Goal: Task Accomplishment & Management: Manage account settings

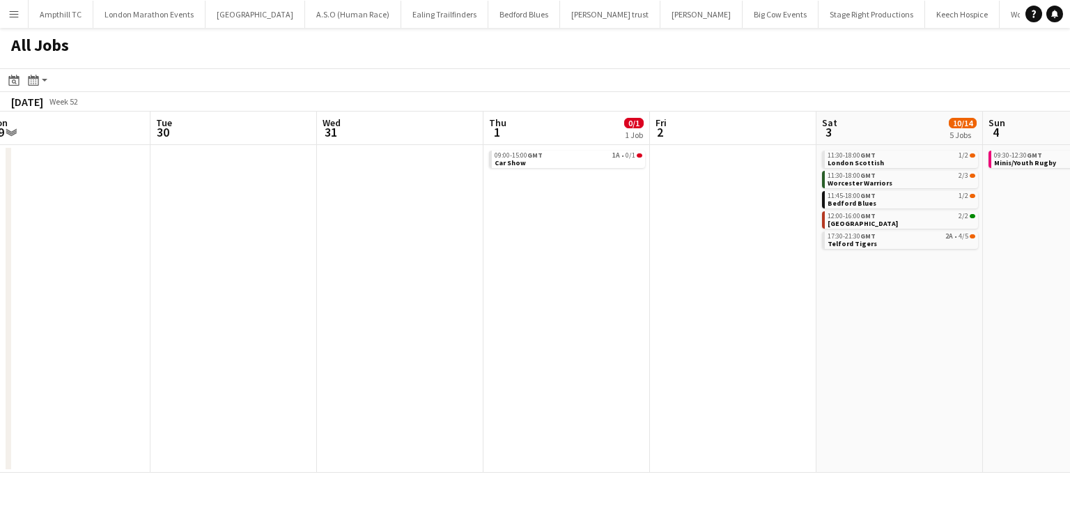
scroll to position [0, 429]
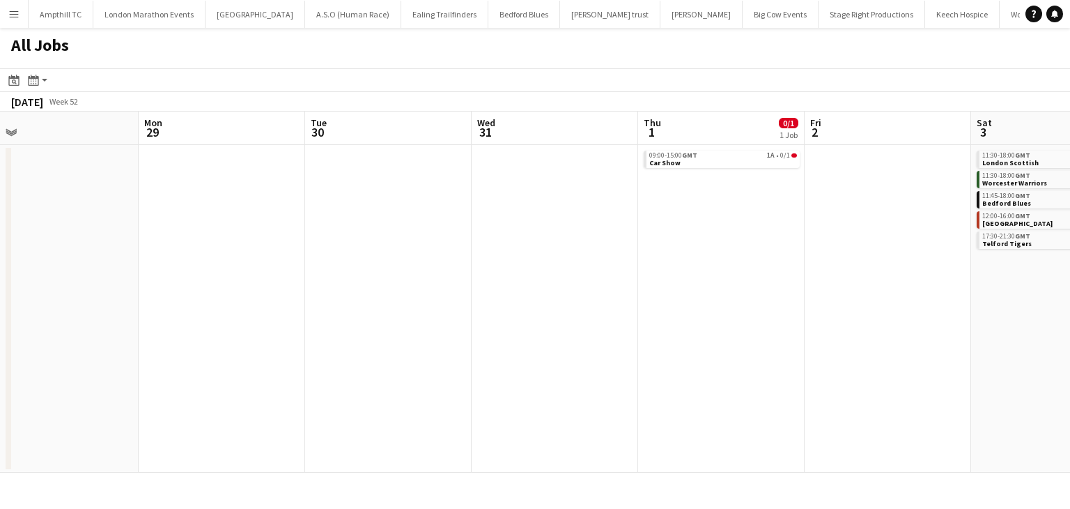
drag, startPoint x: 647, startPoint y: 274, endPoint x: 778, endPoint y: 263, distance: 130.8
click at [886, 286] on app-calendar-viewport "Fri 26 0/2 1 Job Sat 27 4/5 1 Job Sun 28 Mon 29 Tue 30 Wed 31 Thu 1 0/1 1 Job F…" at bounding box center [535, 291] width 1070 height 361
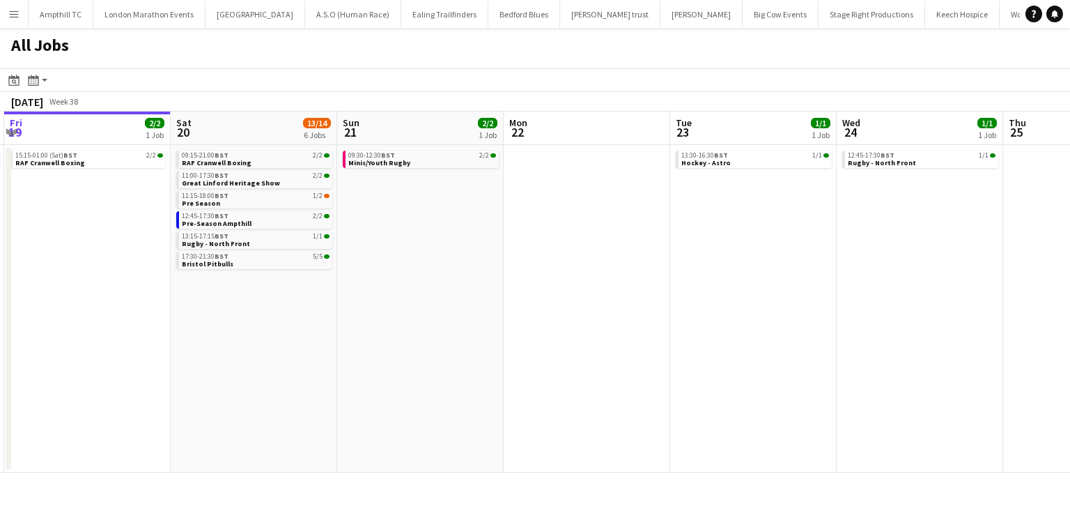
scroll to position [0, 572]
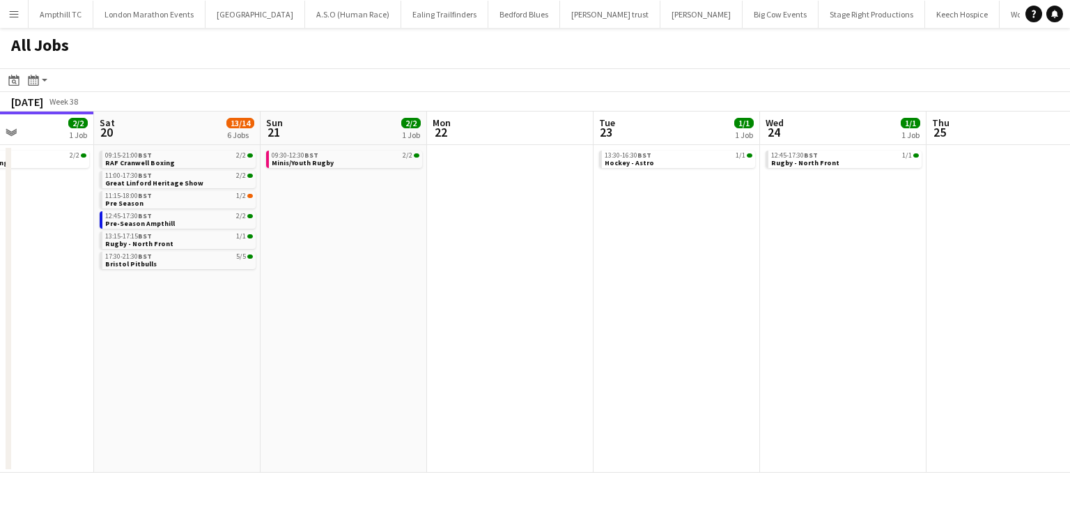
drag, startPoint x: 644, startPoint y: 257, endPoint x: 405, endPoint y: 259, distance: 239.0
click at [405, 259] on app-calendar-viewport "Tue 16 Wed 17 Thu 18 1/1 1 Job Fri 19 2/2 1 Job Sat 20 13/14 6 Jobs Sun 21 2/2 …" at bounding box center [535, 291] width 1070 height 361
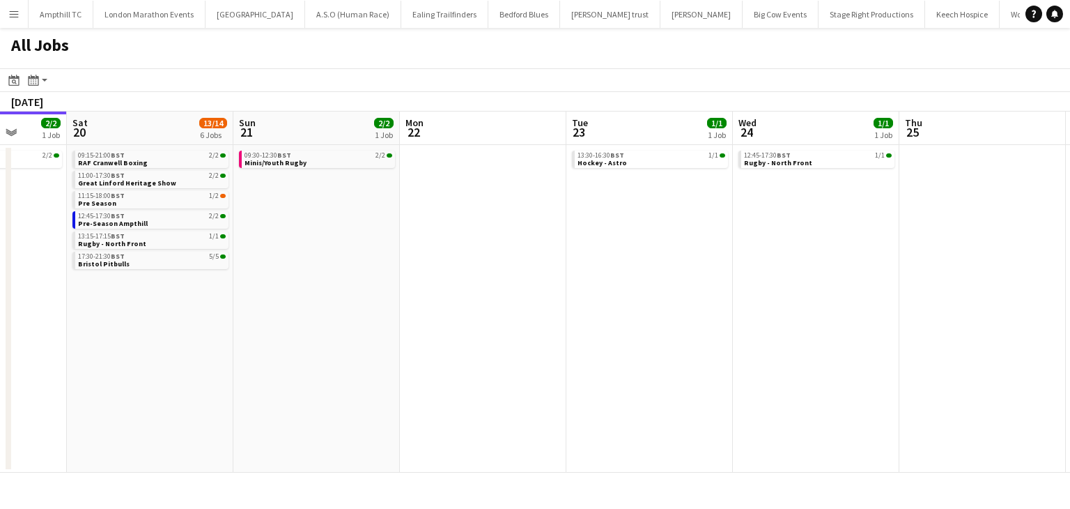
click at [107, 335] on app-all-jobs "All Jobs Date picker SEP 2025 SEP 2025 Monday M Tuesday T Wednesday W Thursday …" at bounding box center [535, 250] width 1070 height 445
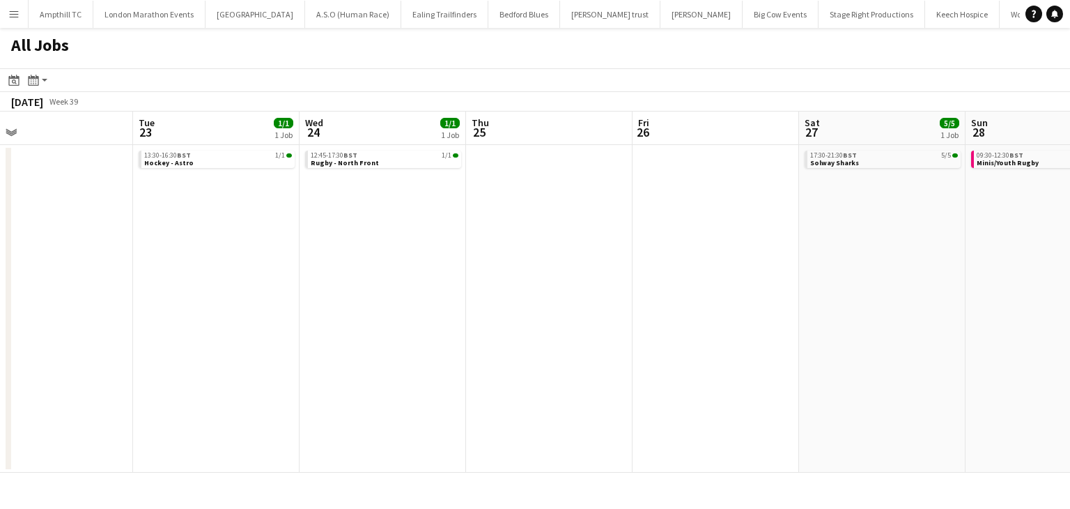
scroll to position [0, 516]
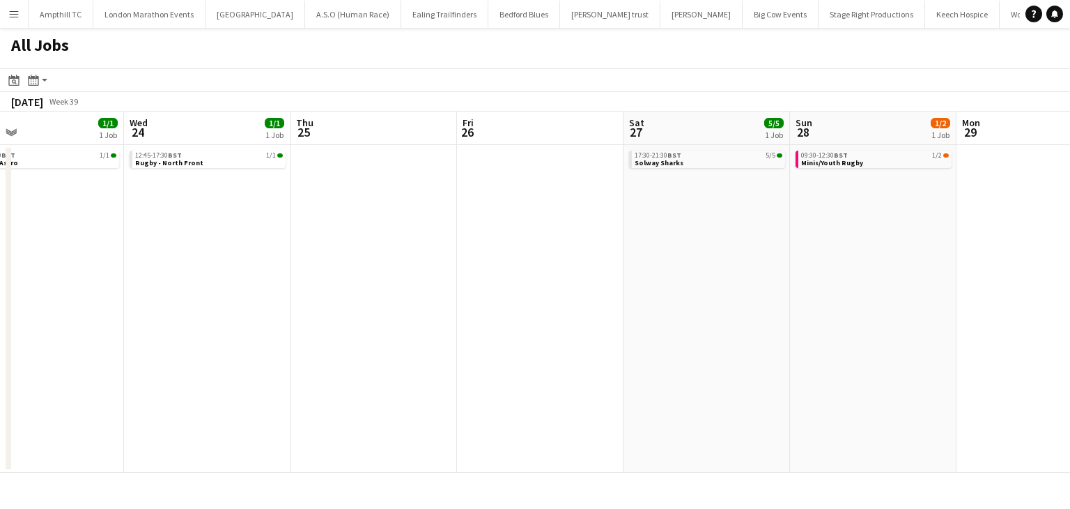
drag, startPoint x: 599, startPoint y: 316, endPoint x: 139, endPoint y: 341, distance: 460.6
click at [139, 342] on app-calendar-viewport "Sat 20 13/14 6 Jobs Sun 21 2/2 1 Job Mon 22 Tue 23 1/1 1 Job Wed 24 1/1 1 Job T…" at bounding box center [535, 291] width 1070 height 361
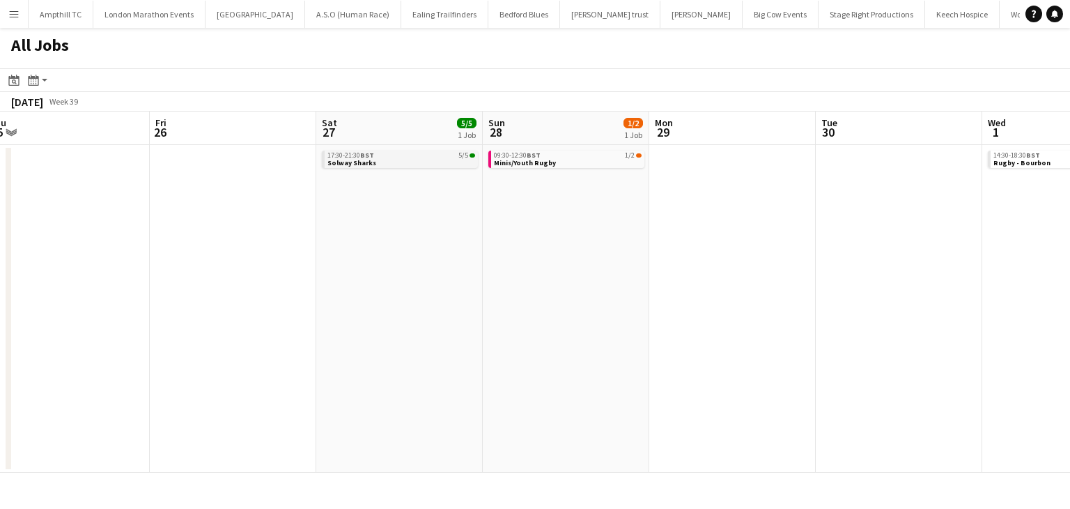
click at [384, 159] on link "17:30-21:30 BST 5/5 Solway Sharks" at bounding box center [402, 159] width 148 height 16
click at [554, 160] on link "09:30-12:30 BST 1/2 Minis/Youth Rugby" at bounding box center [568, 159] width 148 height 16
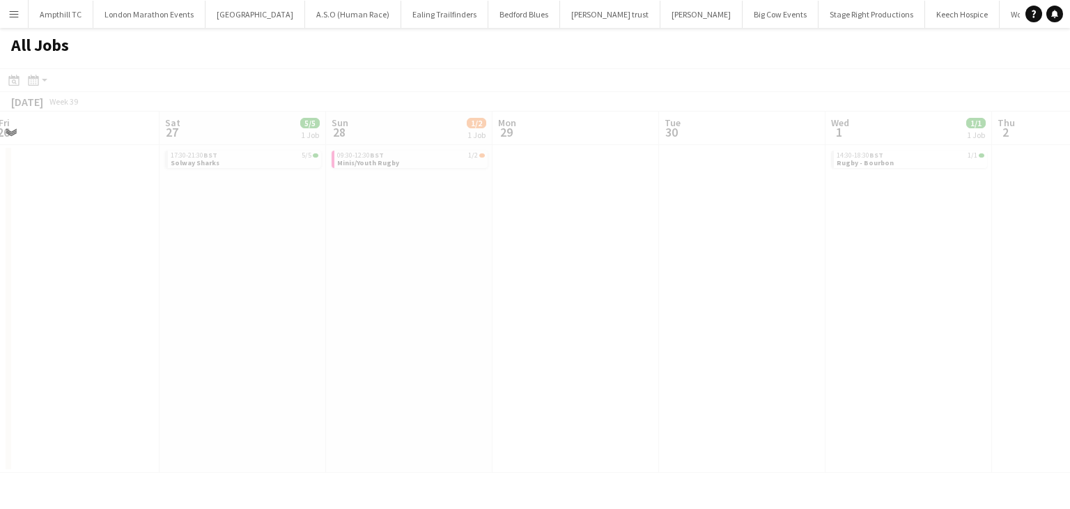
drag, startPoint x: 744, startPoint y: 303, endPoint x: 463, endPoint y: 279, distance: 282.5
click at [360, 309] on app-all-jobs "All Jobs Date picker SEP 2025 SEP 2025 Monday M Tuesday T Wednesday W Thursday …" at bounding box center [535, 250] width 1070 height 445
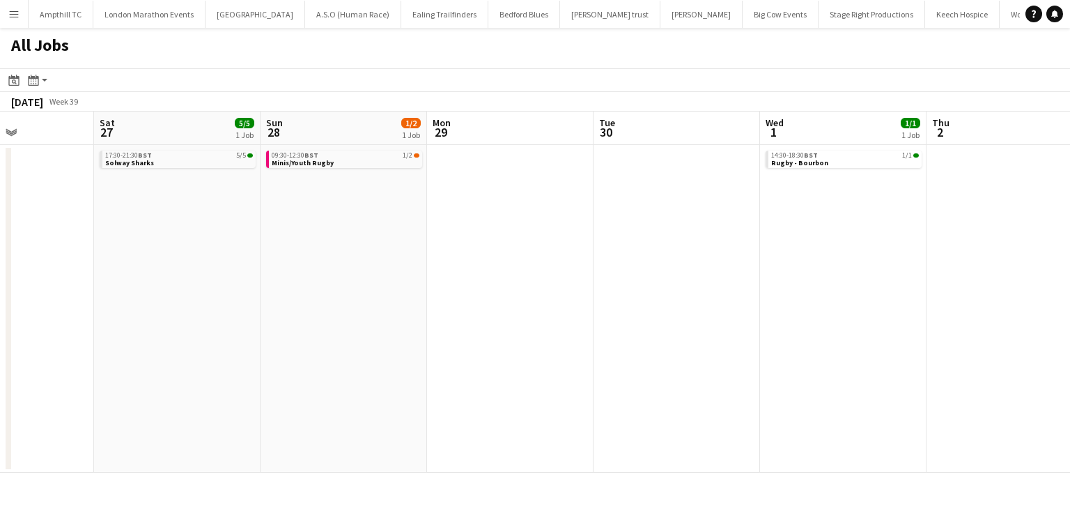
drag, startPoint x: 849, startPoint y: 224, endPoint x: 398, endPoint y: 288, distance: 455.5
click at [398, 288] on app-calendar-viewport "Wed 24 1/1 1 Job Thu 25 Fri 26 Sat 27 5/5 1 Job Sun 28 1/2 1 Job Mon 29 Tue 30 …" at bounding box center [535, 291] width 1070 height 361
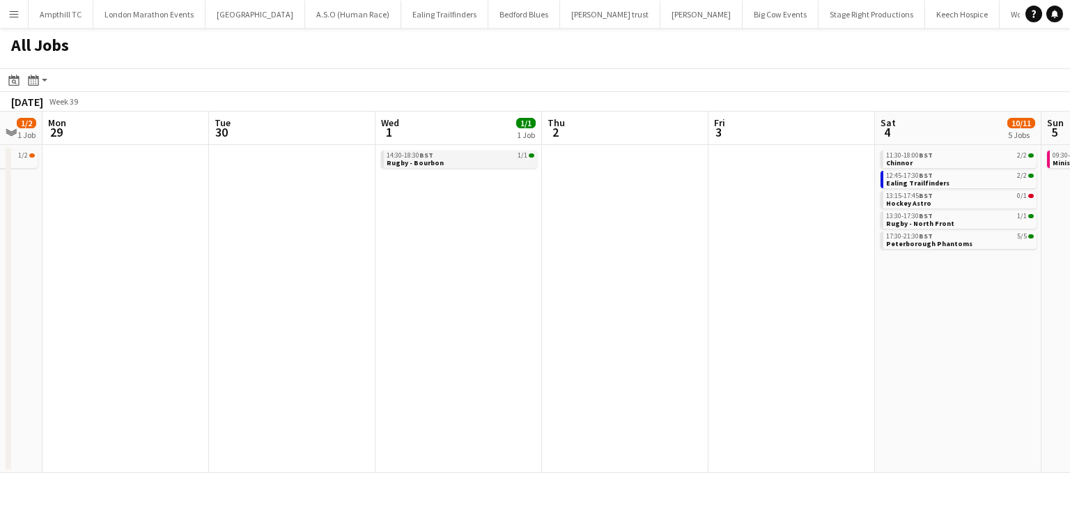
click at [443, 162] on link "14:30-18:30 BST 1/1 Rugby - Bourbon" at bounding box center [461, 159] width 148 height 16
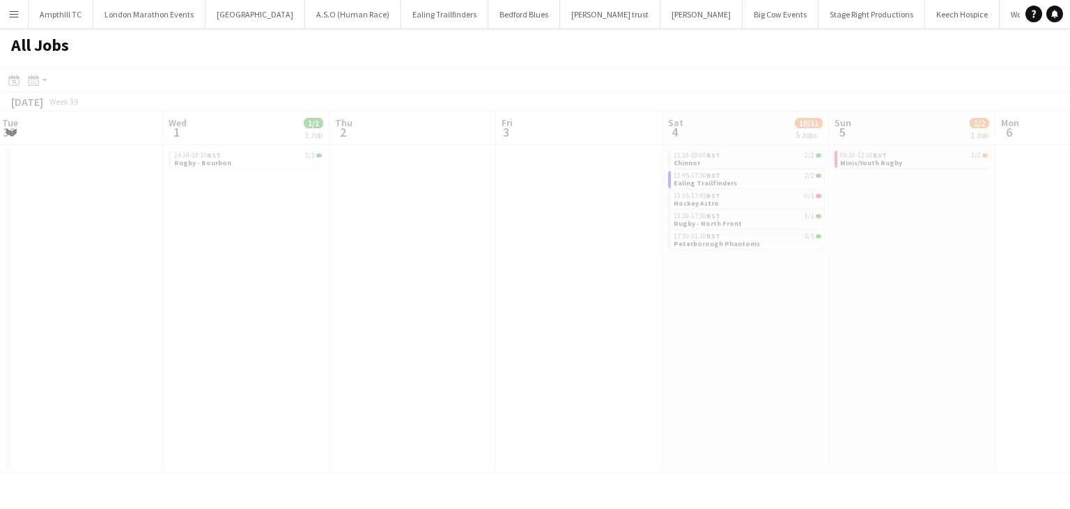
drag, startPoint x: 574, startPoint y: 286, endPoint x: 252, endPoint y: 298, distance: 322.2
click at [251, 300] on app-calendar-viewport "Sun 28 1/2 1 Job Mon 29 Tue 30 Wed 1 1/1 1 Job Thu 2 Fri 3 Sat 4 10/11 5 Jobs S…" at bounding box center [535, 291] width 1070 height 361
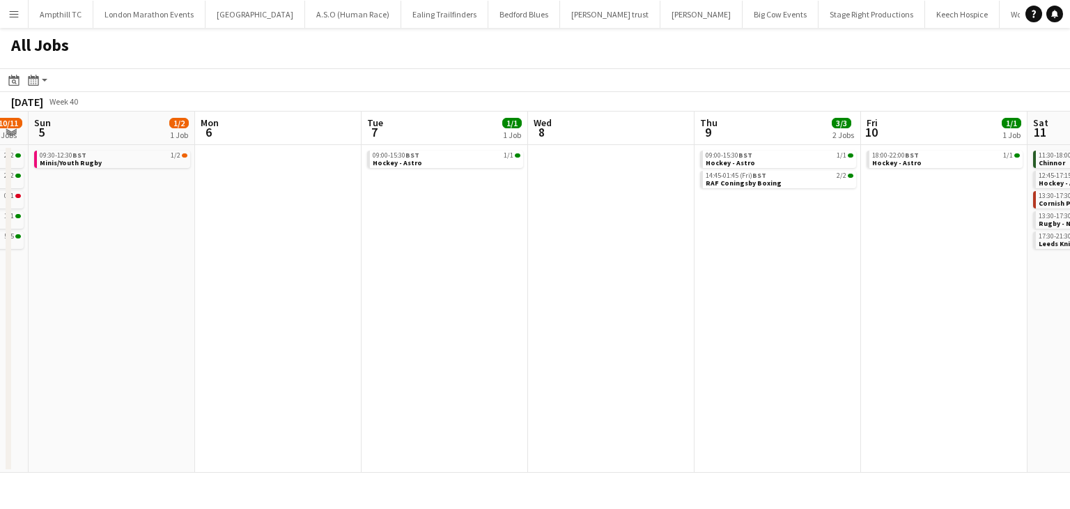
scroll to position [0, 640]
drag, startPoint x: 877, startPoint y: 277, endPoint x: 401, endPoint y: 282, distance: 475.3
click at [401, 282] on app-calendar-viewport "Wed 1 1/1 1 Job Thu 2 Fri 3 Sat 4 10/11 5 Jobs Sun 5 1/2 1 Job Mon 6 Tue 7 1/1 …" at bounding box center [535, 291] width 1070 height 361
click at [446, 162] on link "09:00-15:30 BST 1/1 Hockey - Astro" at bounding box center [444, 159] width 148 height 16
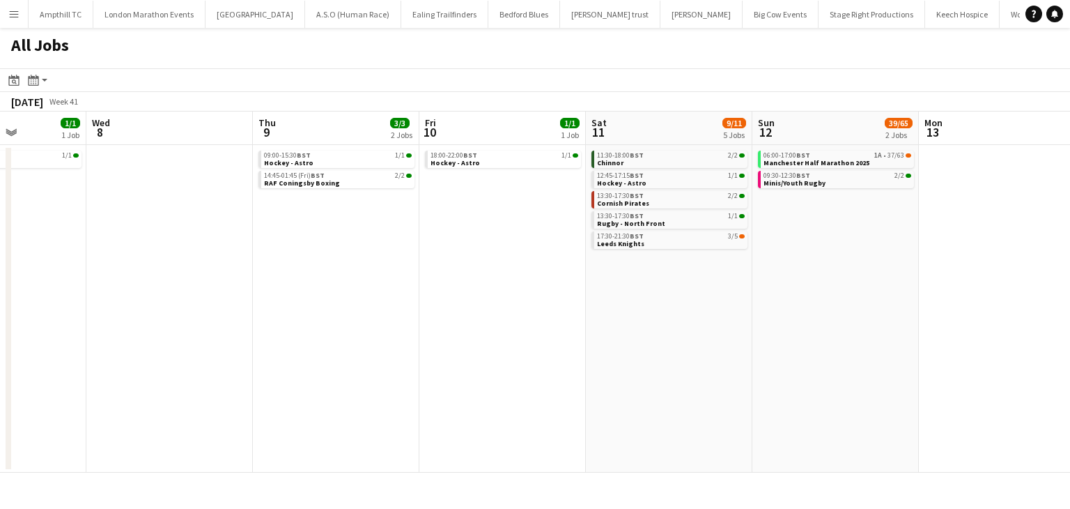
scroll to position [0, 509]
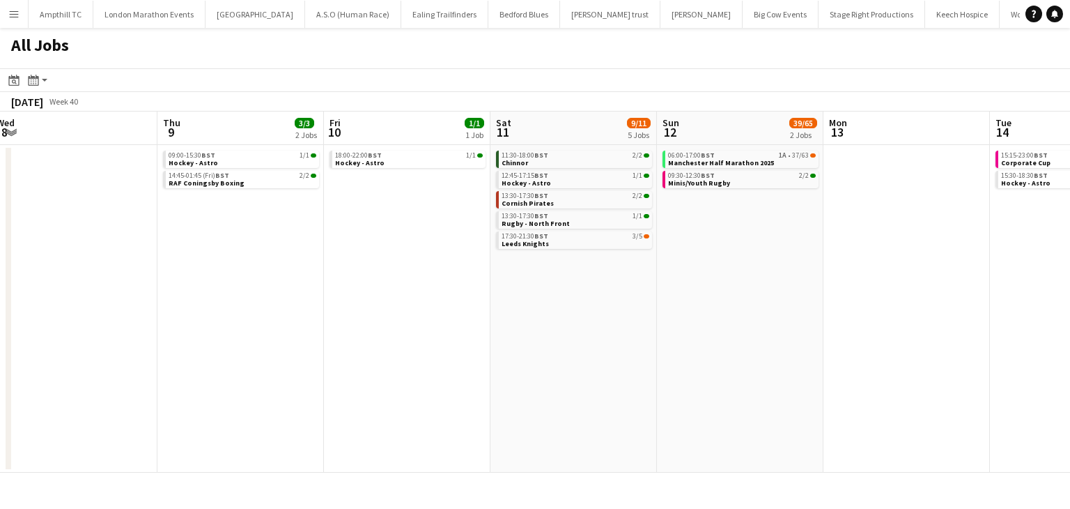
drag, startPoint x: 988, startPoint y: 291, endPoint x: 475, endPoint y: 299, distance: 513.6
click at [475, 299] on app-calendar-viewport "Sun 5 1/2 1 Job Mon 6 Tue 7 1/1 1 Job Wed 8 Thu 9 3/3 2 Jobs Fri 10 1/1 1 Job S…" at bounding box center [535, 291] width 1070 height 361
click at [567, 204] on link "13:30-17:30 BST 2/2 Cornish Pirates" at bounding box center [576, 199] width 148 height 16
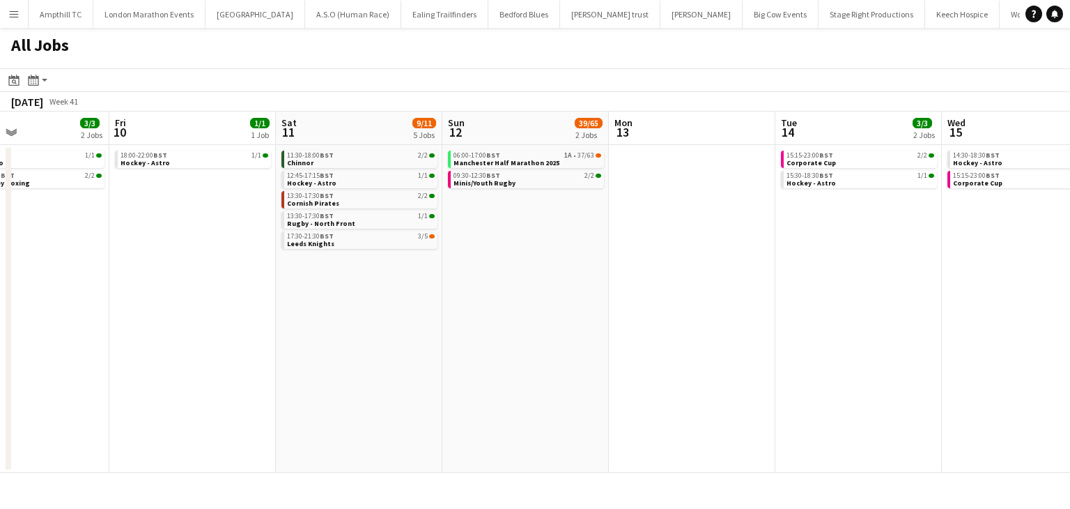
drag, startPoint x: 720, startPoint y: 314, endPoint x: 636, endPoint y: 346, distance: 90.2
click at [308, 349] on app-calendar-viewport "Tue 7 1/1 1 Job Wed 8 Thu 9 3/3 2 Jobs Fri 10 1/1 1 Job Sat 11 9/11 5 Jobs Sun …" at bounding box center [535, 291] width 1070 height 361
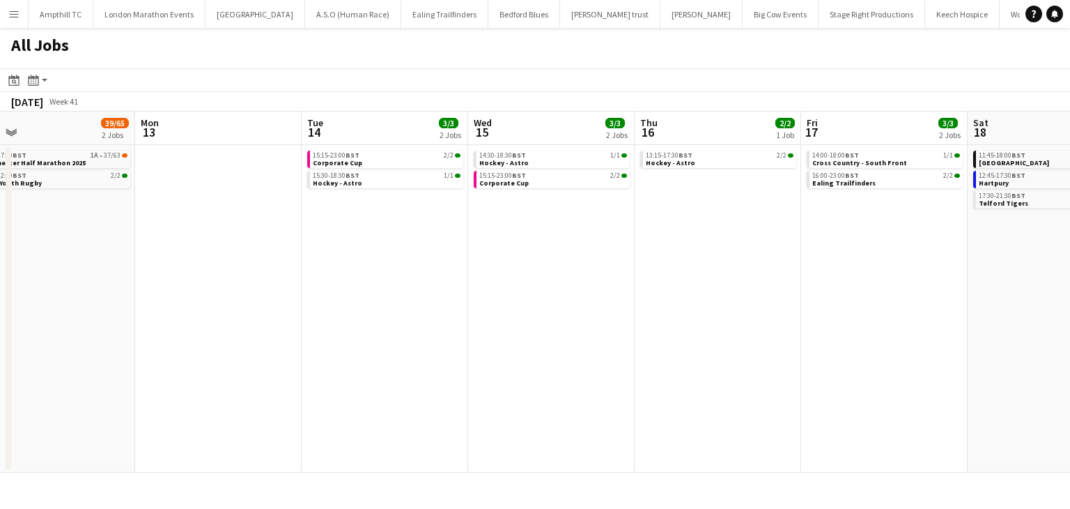
scroll to position [0, 353]
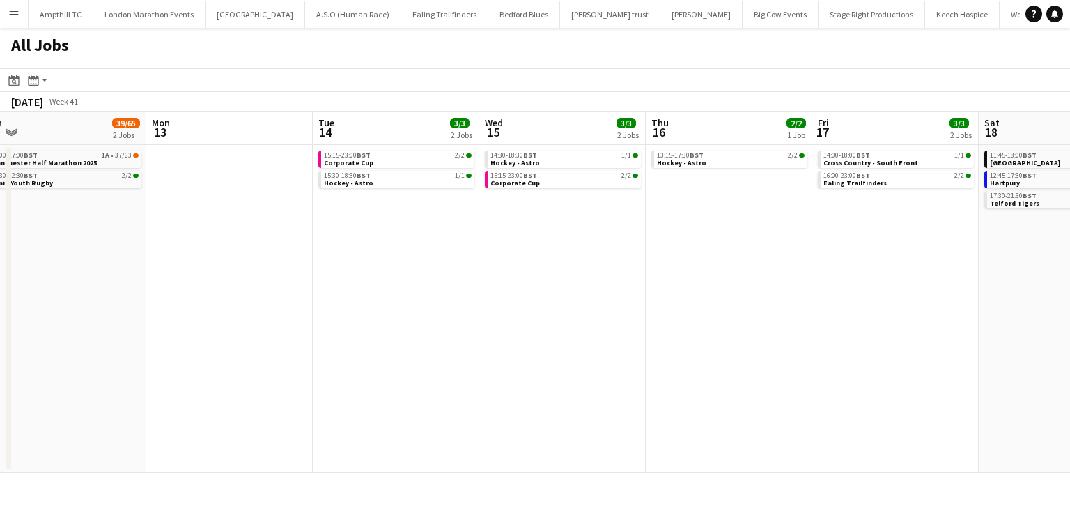
drag, startPoint x: 824, startPoint y: 353, endPoint x: 650, endPoint y: 355, distance: 173.5
click at [650, 355] on app-calendar-viewport "Fri 10 1/1 1 Job Sat 11 9/11 5 Jobs Sun 12 39/65 2 Jobs Mon 13 Tue 14 3/3 2 Job…" at bounding box center [535, 291] width 1070 height 361
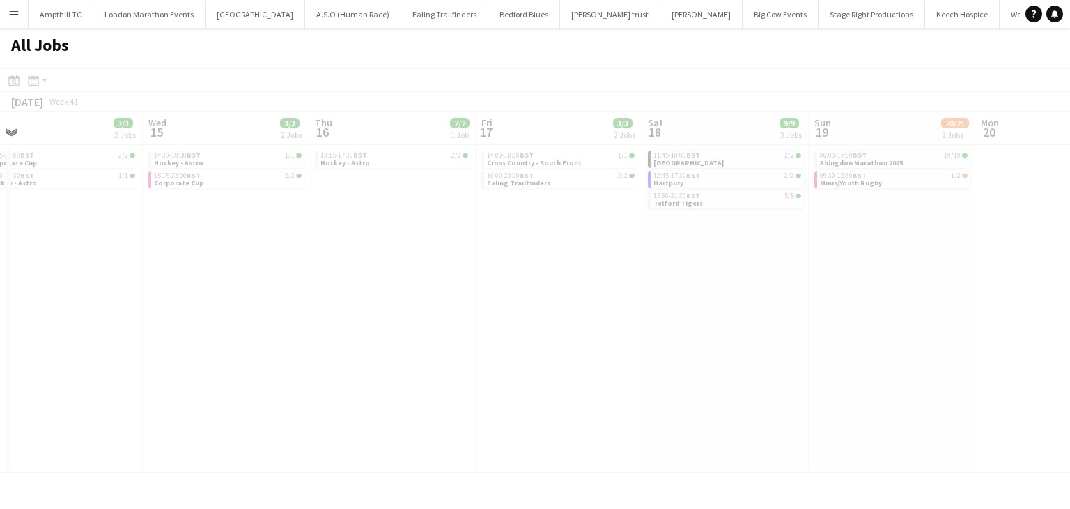
drag, startPoint x: 693, startPoint y: 376, endPoint x: 292, endPoint y: 375, distance: 400.7
click at [290, 377] on app-calendar-viewport "Sun 12 39/65 2 Jobs Mon 13 Tue 14 3/3 2 Jobs Wed 15 3/3 2 Jobs Thu 16 2/2 1 Job…" at bounding box center [535, 291] width 1070 height 361
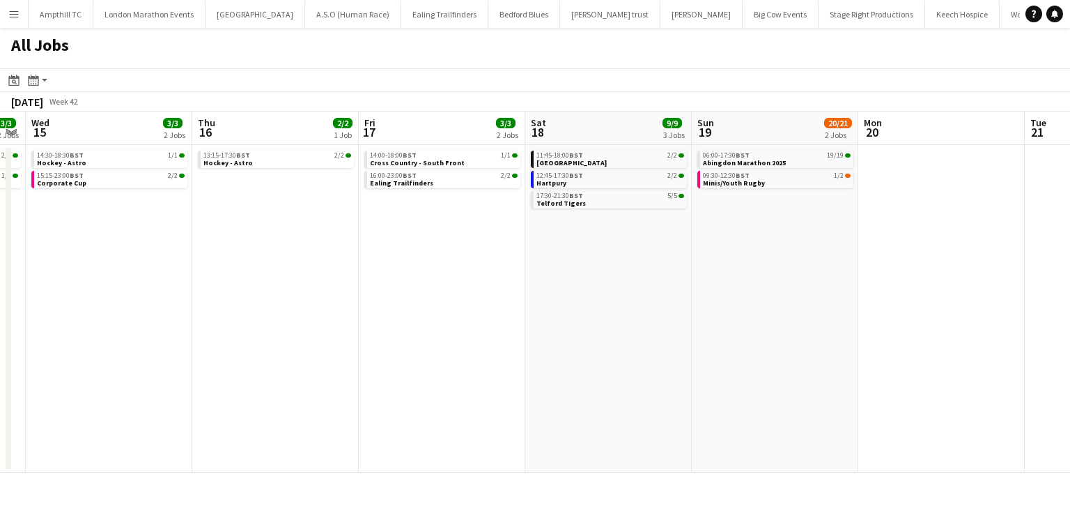
scroll to position [0, 579]
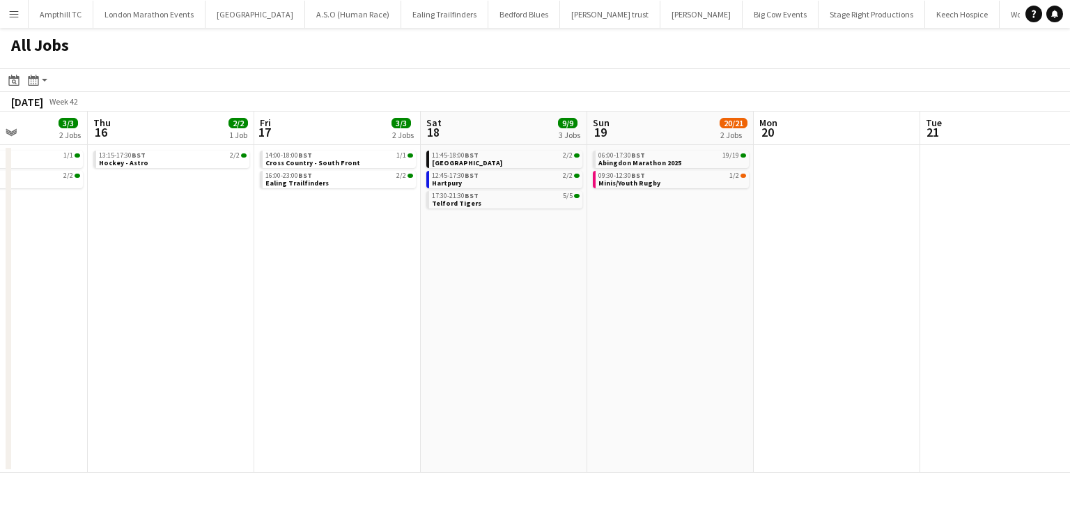
drag, startPoint x: 615, startPoint y: 358, endPoint x: 473, endPoint y: 360, distance: 142.2
click at [472, 360] on app-calendar-viewport "Sun 12 39/65 2 Jobs Mon 13 Tue 14 3/3 2 Jobs Wed 15 3/3 2 Jobs Thu 16 2/2 1 Job…" at bounding box center [535, 291] width 1070 height 361
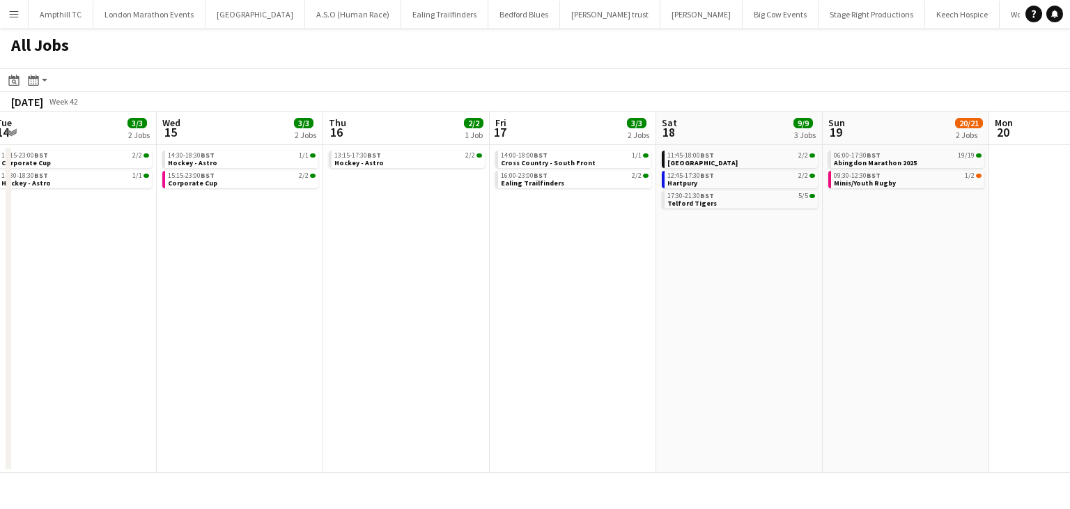
drag, startPoint x: 335, startPoint y: 317, endPoint x: 744, endPoint y: 317, distance: 408.3
click at [741, 317] on app-calendar-viewport "Sun 12 39/65 2 Jobs Mon 13 Tue 14 3/3 2 Jobs Wed 15 3/3 2 Jobs Thu 16 2/2 1 Job…" at bounding box center [535, 291] width 1070 height 361
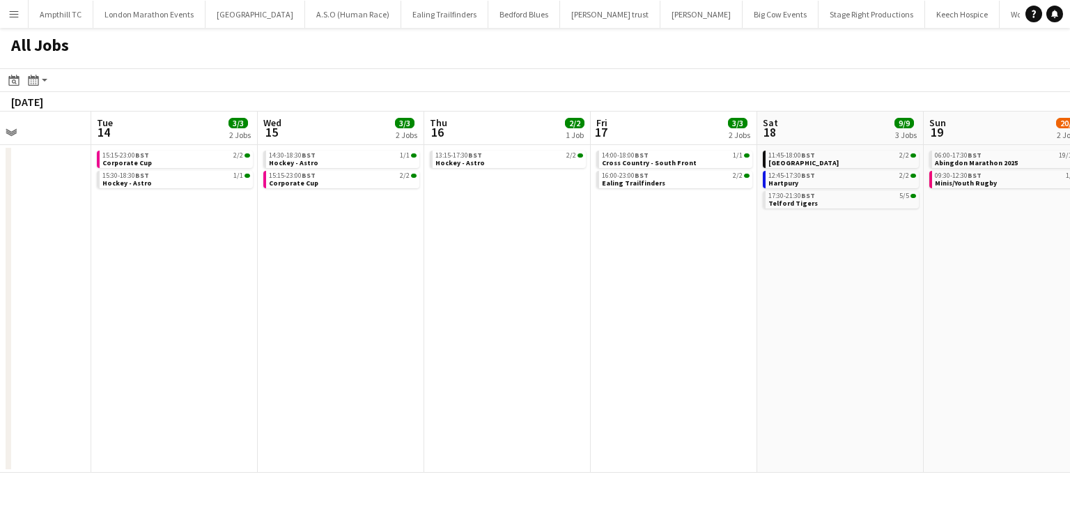
drag, startPoint x: 542, startPoint y: 323, endPoint x: 645, endPoint y: 324, distance: 102.4
click at [644, 323] on app-calendar-viewport "Sat 11 9/11 5 Jobs Sun 12 39/65 2 Jobs Mon 13 Tue 14 3/3 2 Jobs Wed 15 3/3 2 Jo…" at bounding box center [535, 291] width 1070 height 361
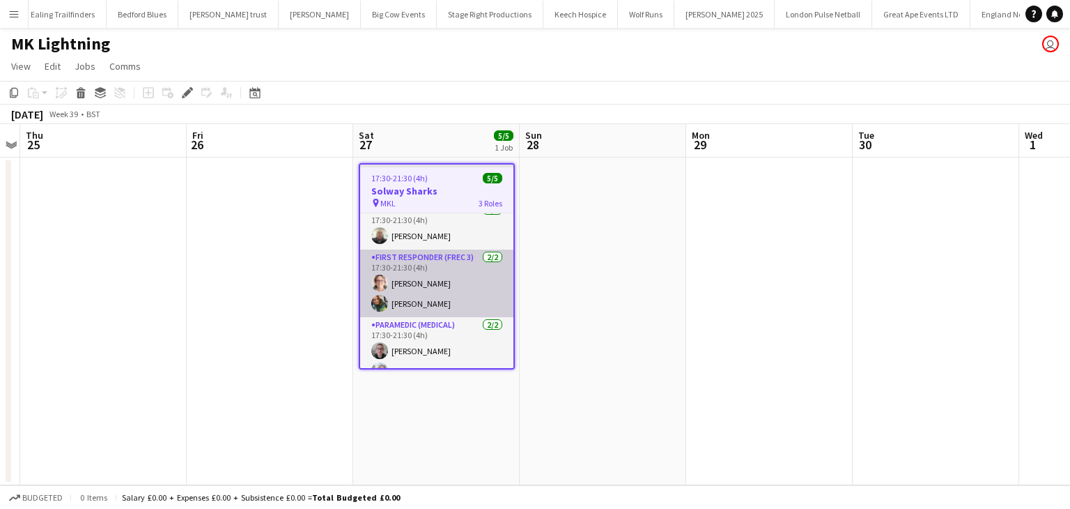
scroll to position [27, 0]
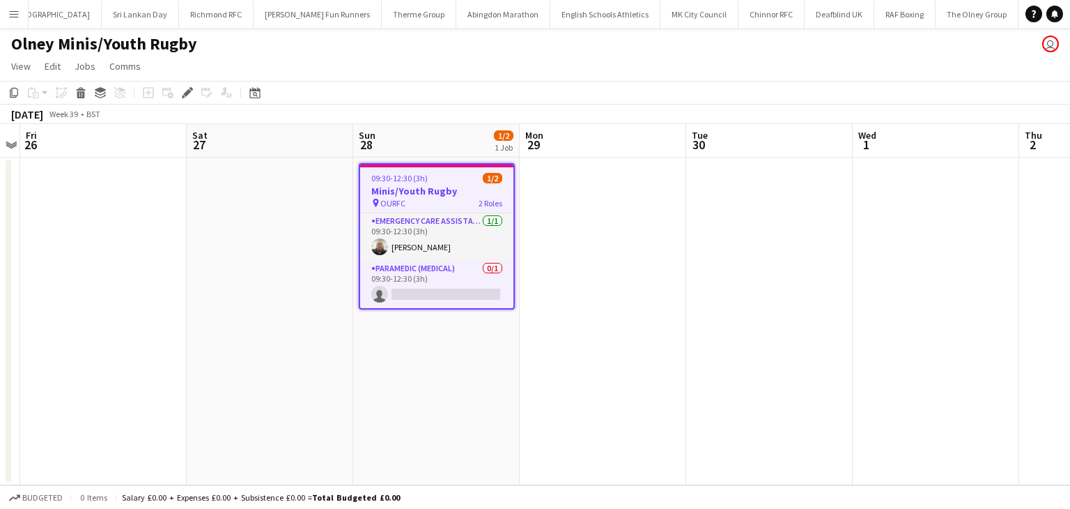
scroll to position [0, 1934]
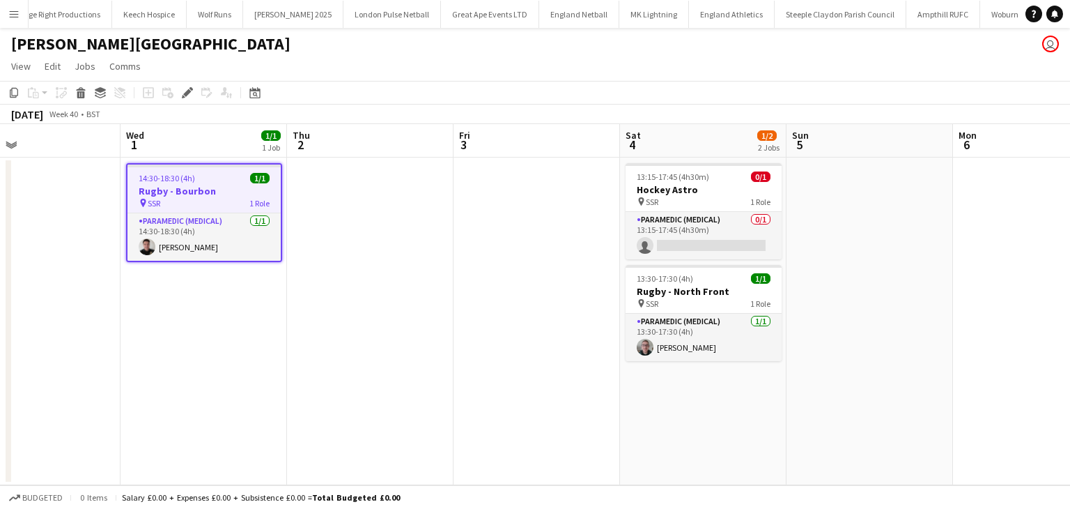
scroll to position [0, 440]
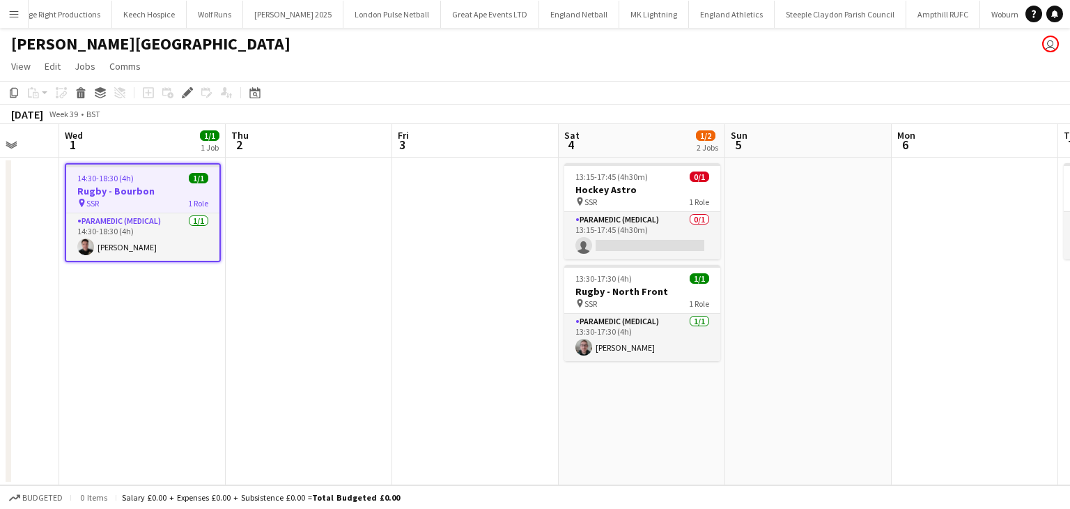
drag, startPoint x: 753, startPoint y: 337, endPoint x: 460, endPoint y: 338, distance: 292.7
click at [460, 338] on app-calendar-viewport "Sun 28 Mon 29 Tue 30 Wed 1 1/1 1 Job Thu 2 Fri 3 Sat 4 1/2 2 Jobs Sun 5 Mon 6 T…" at bounding box center [535, 304] width 1070 height 361
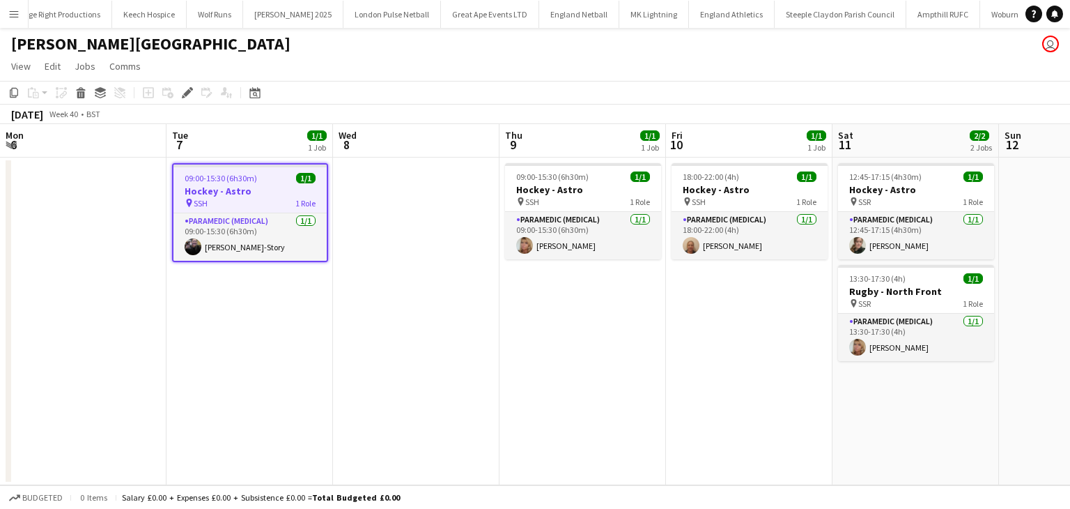
scroll to position [0, 340]
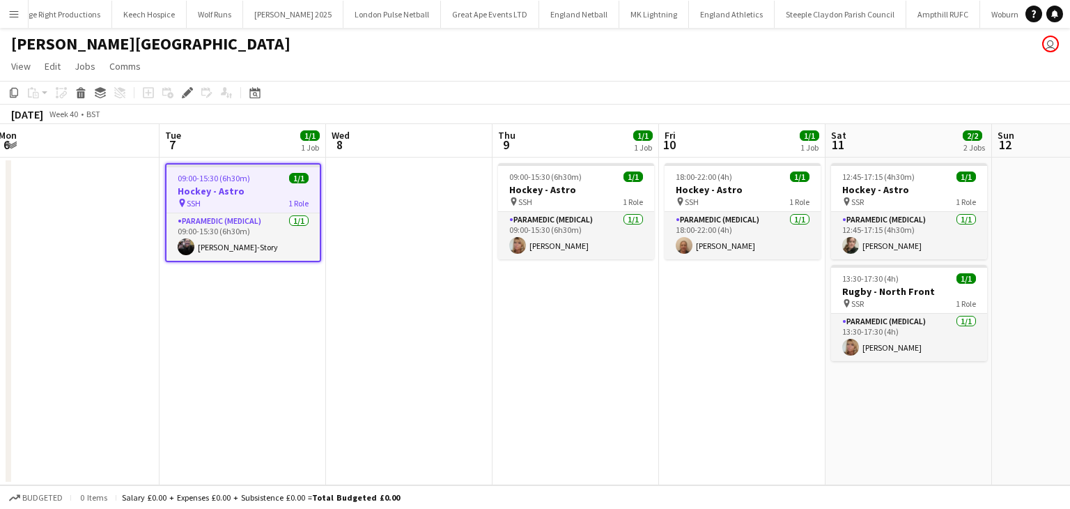
drag, startPoint x: 609, startPoint y: 352, endPoint x: 257, endPoint y: 349, distance: 351.9
click at [257, 349] on app-calendar-viewport "Sat 4 1/2 2 Jobs Sun 5 Mon 6 Tue 7 1/1 1 Job Wed 8 Thu 9 1/1 1 Job Fri 10 1/1 1…" at bounding box center [535, 304] width 1070 height 361
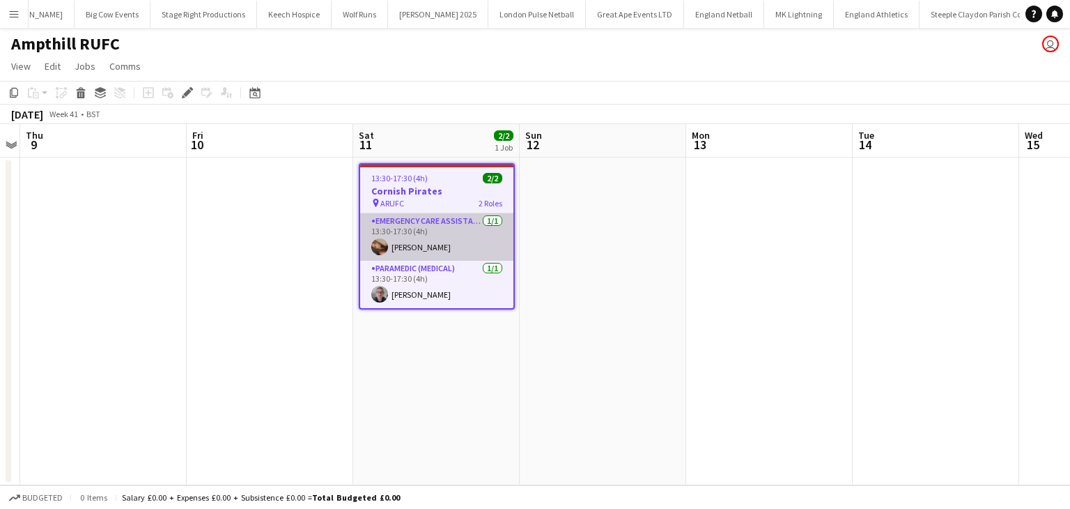
scroll to position [0, 669]
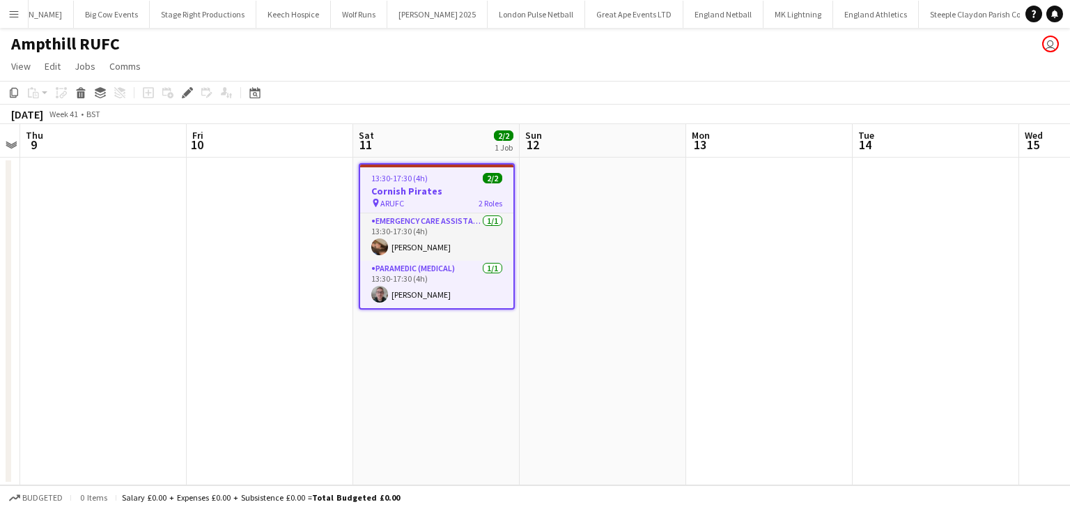
click at [426, 190] on h3 "Cornish Pirates" at bounding box center [436, 191] width 153 height 13
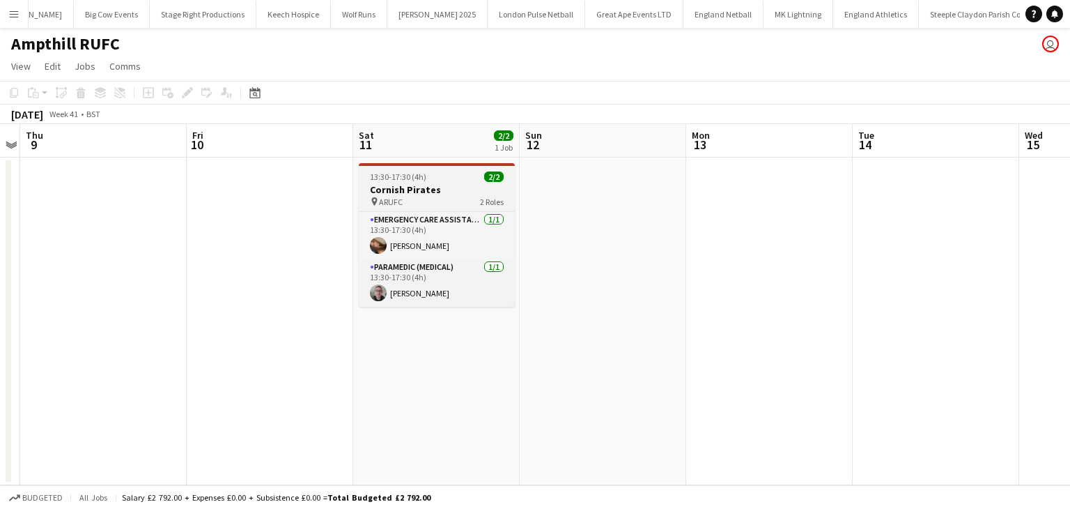
click at [438, 193] on h3 "Cornish Pirates" at bounding box center [437, 189] width 156 height 13
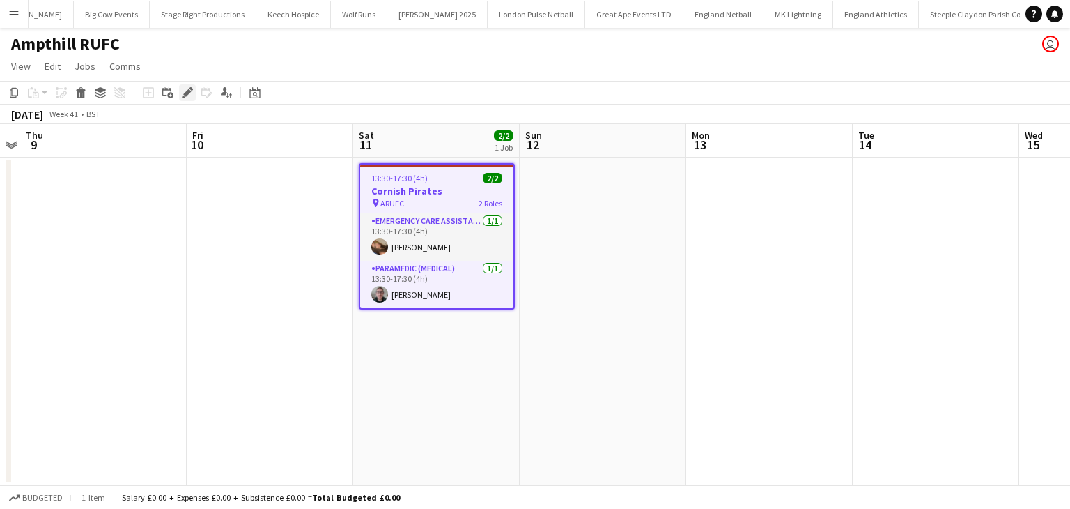
click at [186, 98] on icon "Edit" at bounding box center [187, 92] width 11 height 11
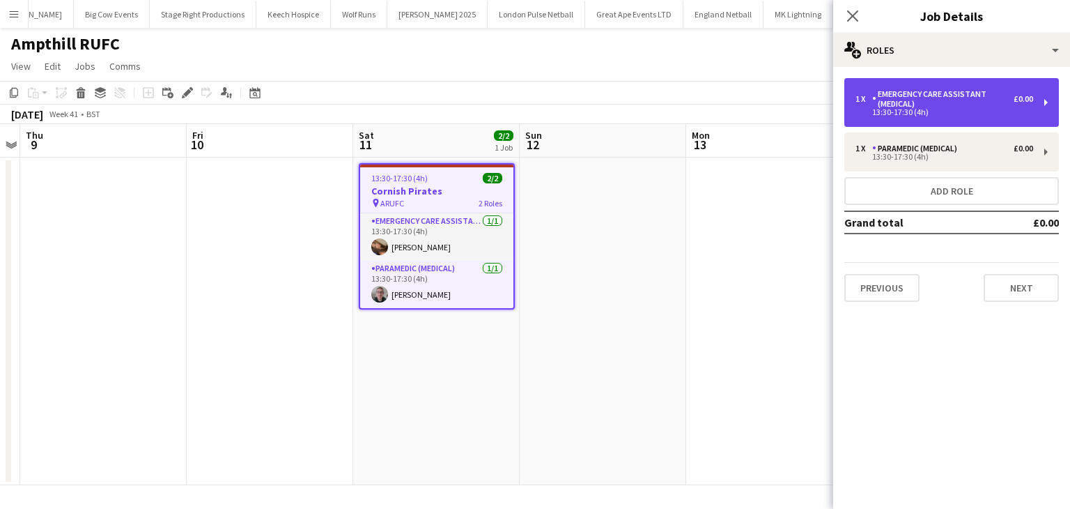
click at [997, 93] on div "Emergency Care Assistant (Medical)" at bounding box center [942, 99] width 141 height 20
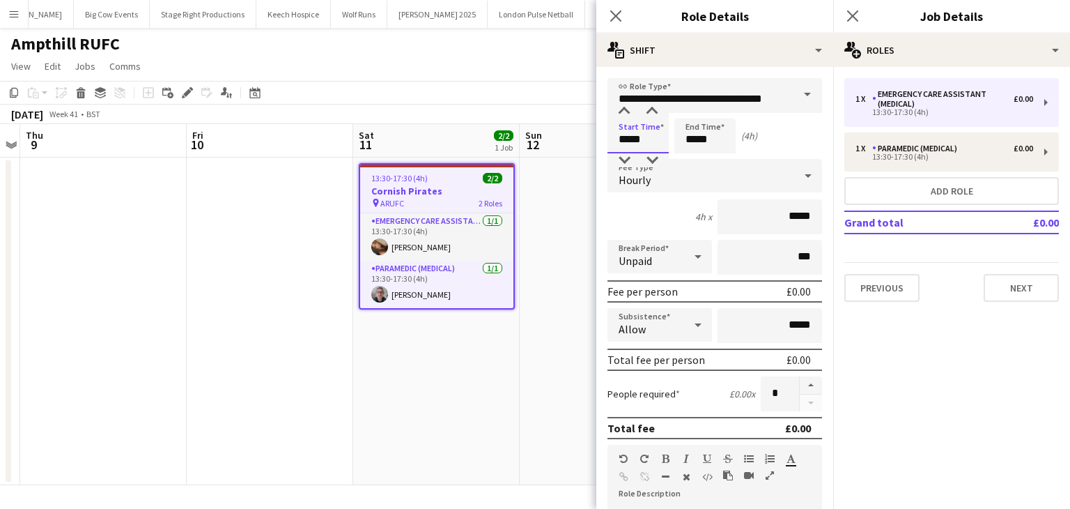
click at [647, 141] on input "*****" at bounding box center [638, 135] width 61 height 35
type input "*****"
click at [655, 155] on div at bounding box center [652, 160] width 28 height 14
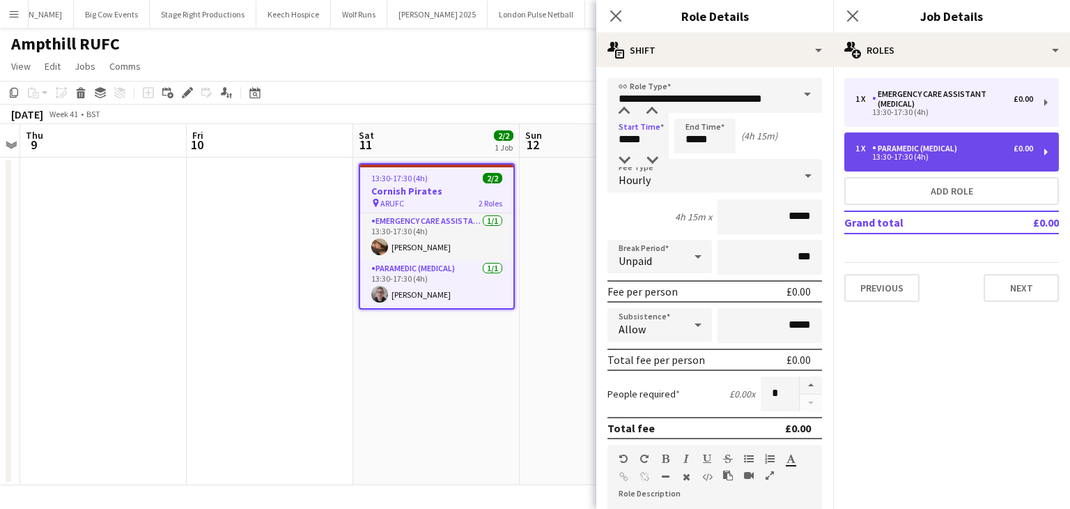
drag, startPoint x: 932, startPoint y: 148, endPoint x: 817, endPoint y: 166, distance: 116.3
click at [933, 148] on div "Paramedic (Medical)" at bounding box center [917, 149] width 91 height 10
type input "**********"
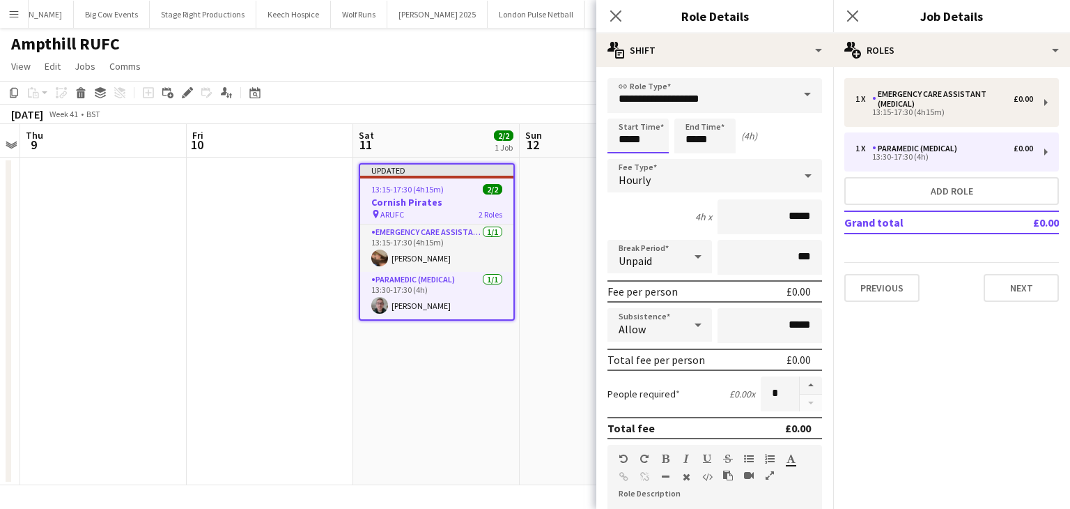
click at [649, 146] on input "*****" at bounding box center [638, 135] width 61 height 35
type input "*****"
click at [652, 160] on div at bounding box center [652, 160] width 28 height 14
click at [852, 15] on icon at bounding box center [852, 15] width 13 height 13
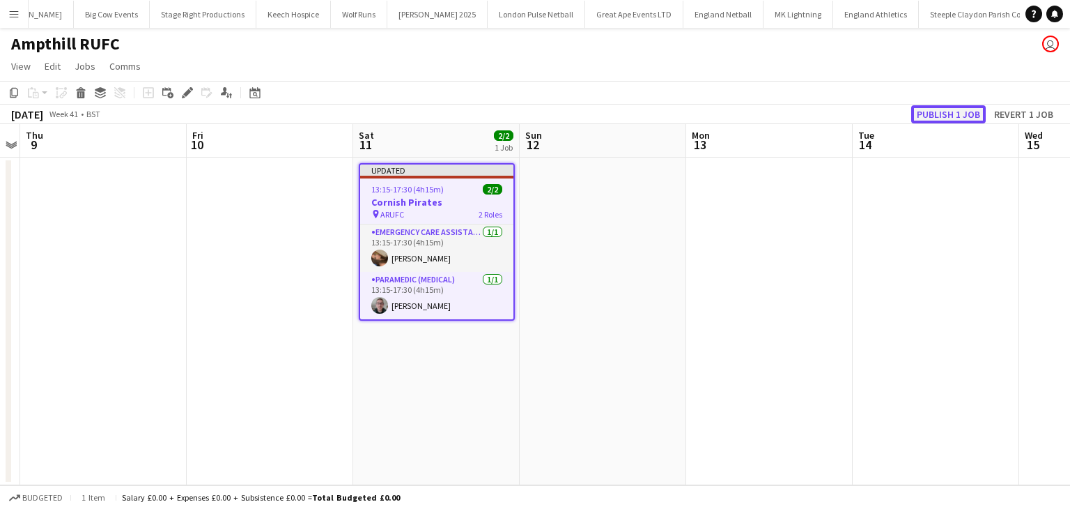
click at [925, 107] on button "Publish 1 job" at bounding box center [948, 114] width 75 height 18
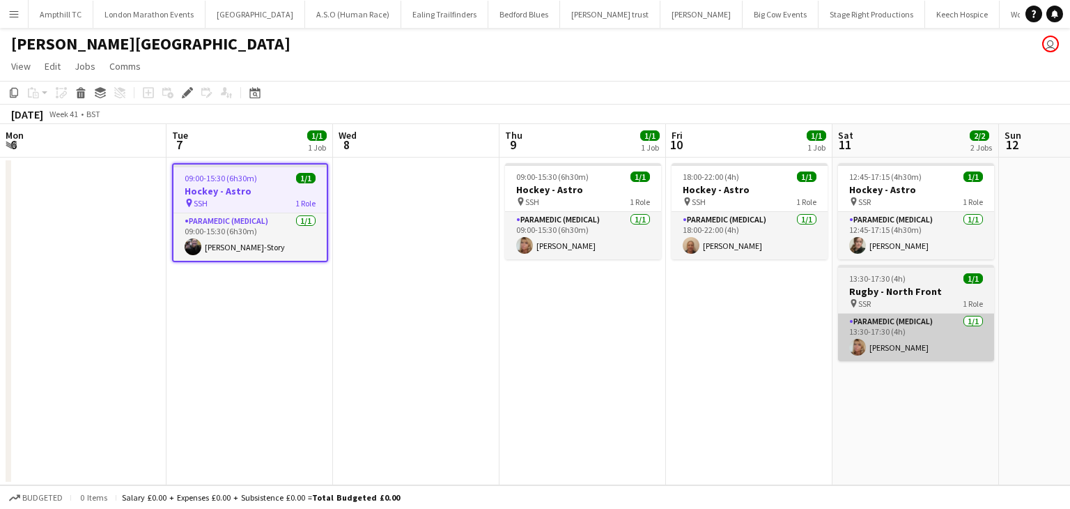
scroll to position [0, 340]
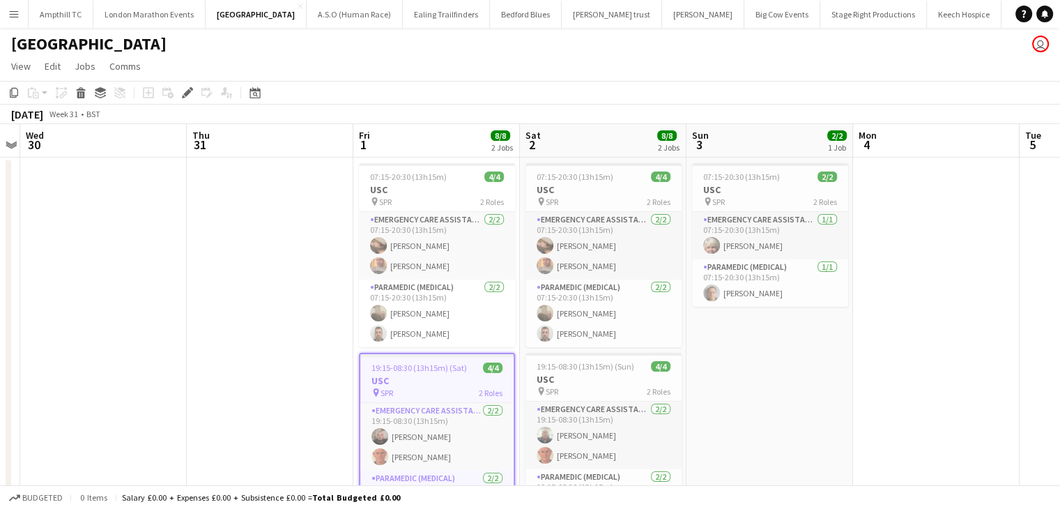
click at [10, 19] on app-icon "Menu" at bounding box center [13, 13] width 11 height 11
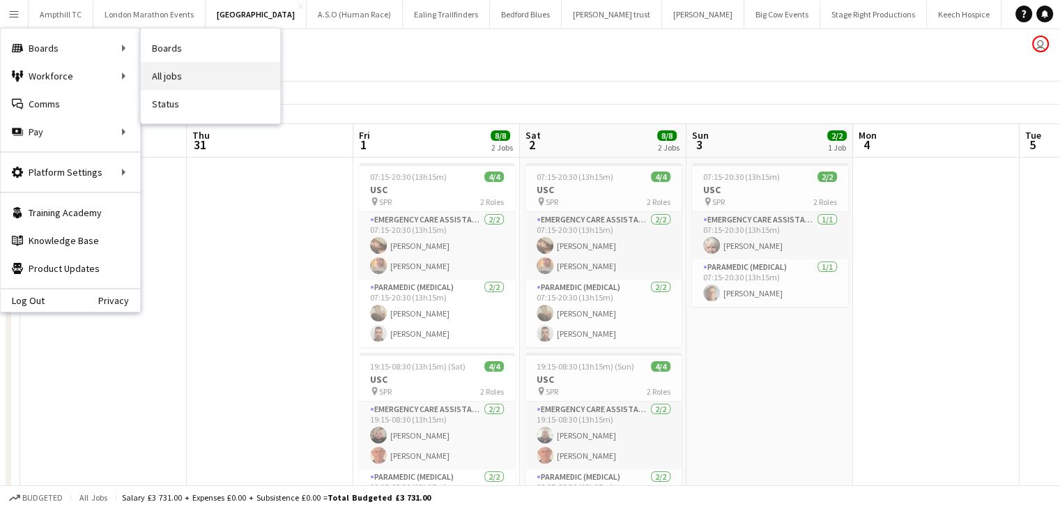
click at [198, 84] on link "All jobs" at bounding box center [210, 76] width 139 height 28
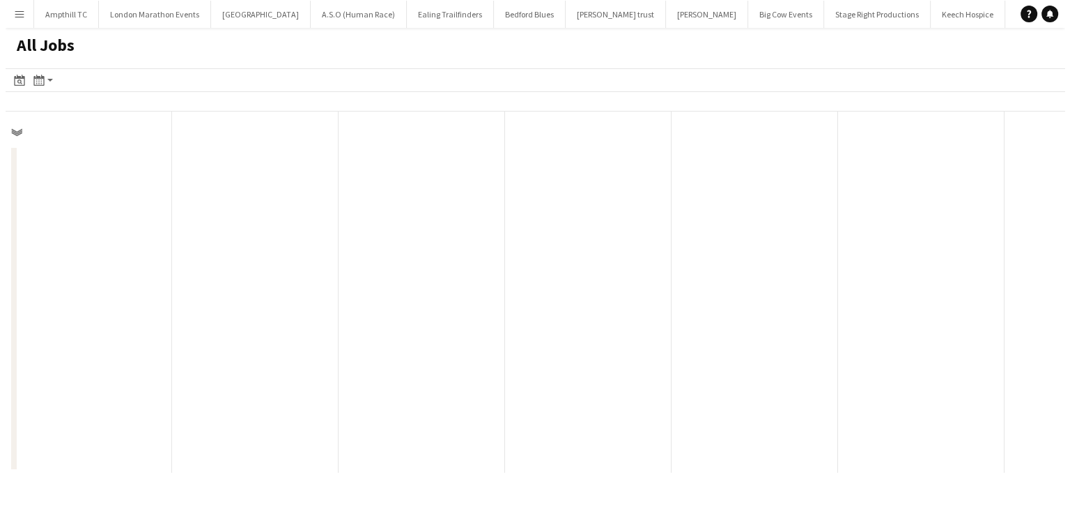
scroll to position [0, 333]
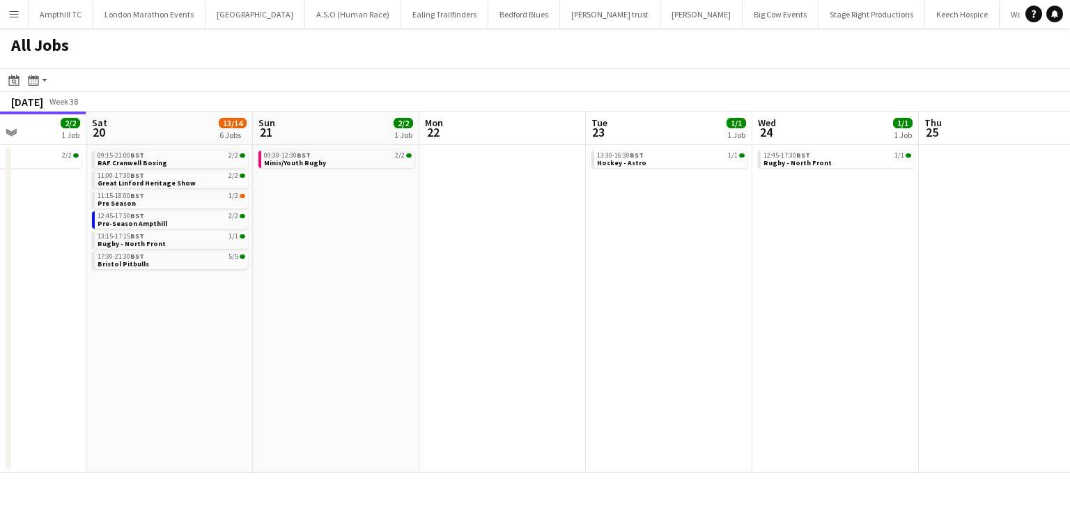
drag, startPoint x: 699, startPoint y: 267, endPoint x: 413, endPoint y: 264, distance: 285.7
click at [414, 265] on app-calendar-viewport "Tue 16 Wed 17 Thu 18 1/1 1 Job Fri 19 2/2 1 Job Sat 20 13/14 6 Jobs Sun 21 2/2 …" at bounding box center [535, 291] width 1070 height 361
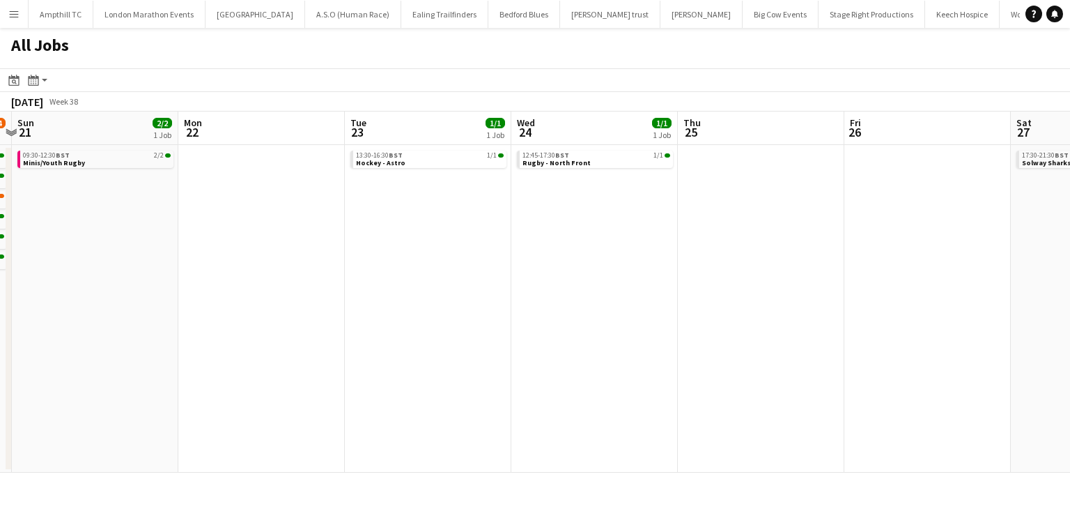
drag, startPoint x: 752, startPoint y: 270, endPoint x: 355, endPoint y: 259, distance: 396.7
click at [358, 265] on app-calendar-viewport "Thu 18 1/1 1 Job Fri 19 2/2 1 Job Sat 20 13/14 6 Jobs Sun 21 2/2 1 Job Mon 22 T…" at bounding box center [535, 291] width 1070 height 361
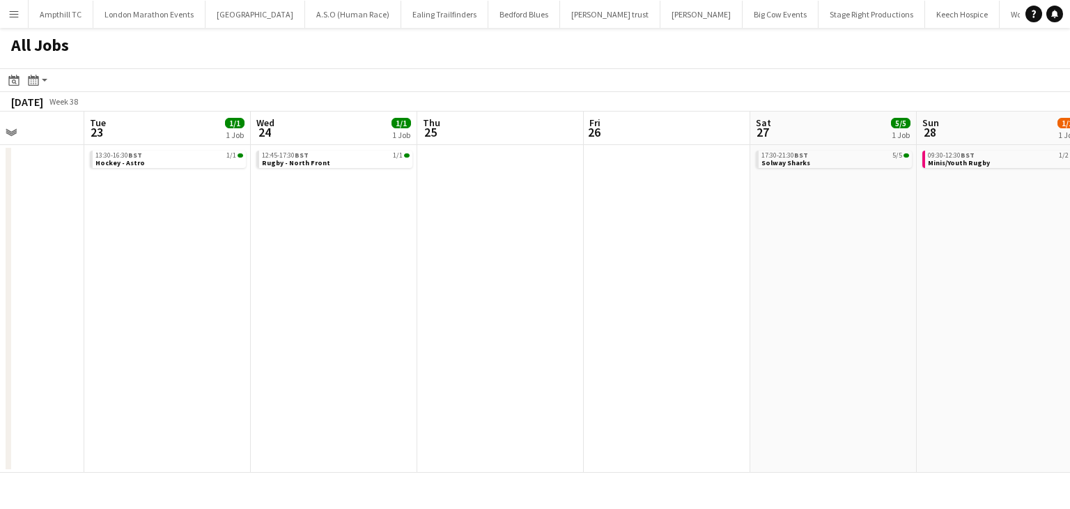
click at [549, 317] on app-all-jobs "All Jobs Date picker SEP 2025 SEP 2025 Monday M Tuesday T Wednesday W Thursday …" at bounding box center [535, 250] width 1070 height 445
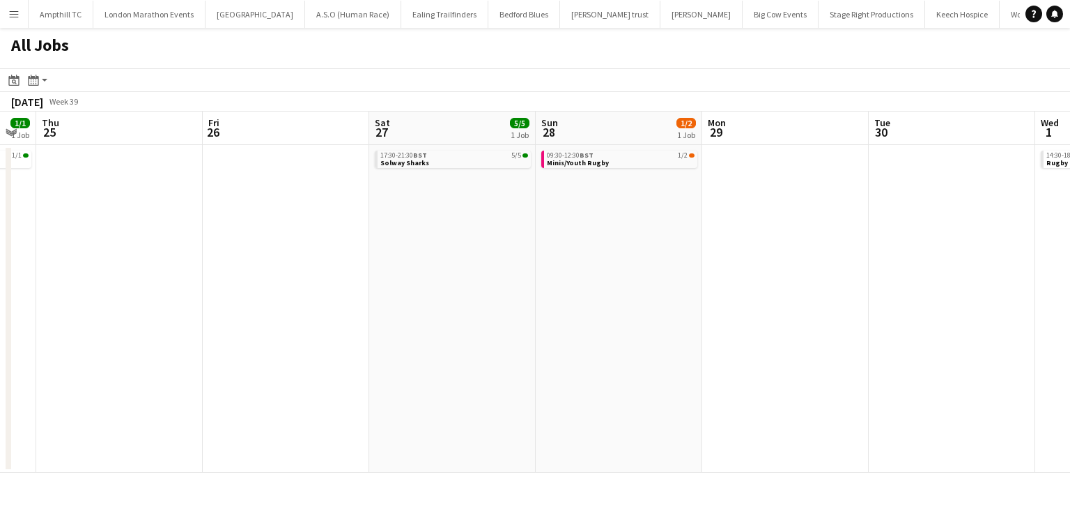
drag, startPoint x: 718, startPoint y: 286, endPoint x: 461, endPoint y: 288, distance: 257.1
click at [471, 288] on app-calendar-viewport "Sun 21 2/2 1 Job Mon 22 Tue 23 1/1 1 Job Wed 24 1/1 1 Job Thu 25 Fri 26 Sat 27 …" at bounding box center [535, 291] width 1070 height 361
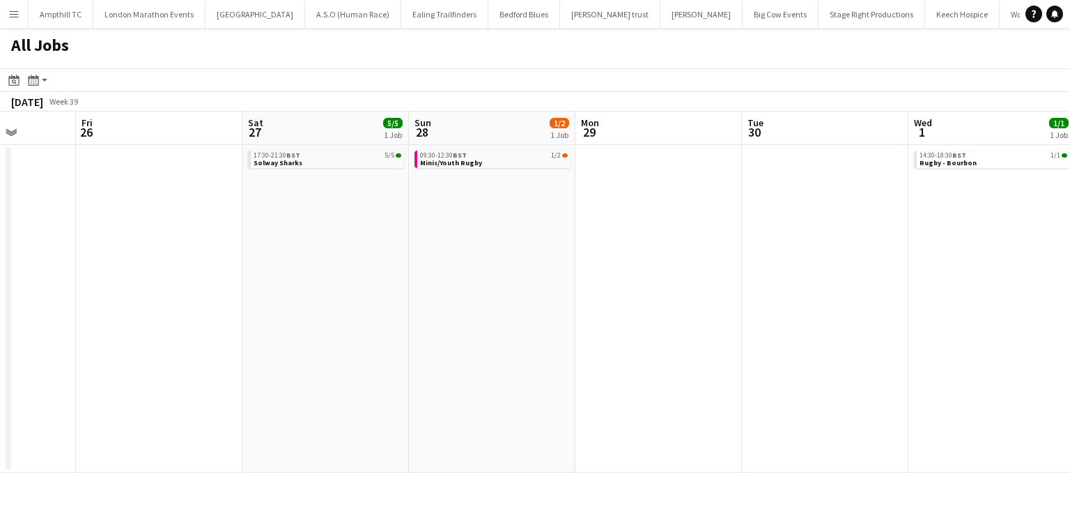
click at [430, 291] on app-all-jobs "All Jobs Date picker SEP 2025 SEP 2025 Monday M Tuesday T Wednesday W Thursday …" at bounding box center [535, 250] width 1070 height 445
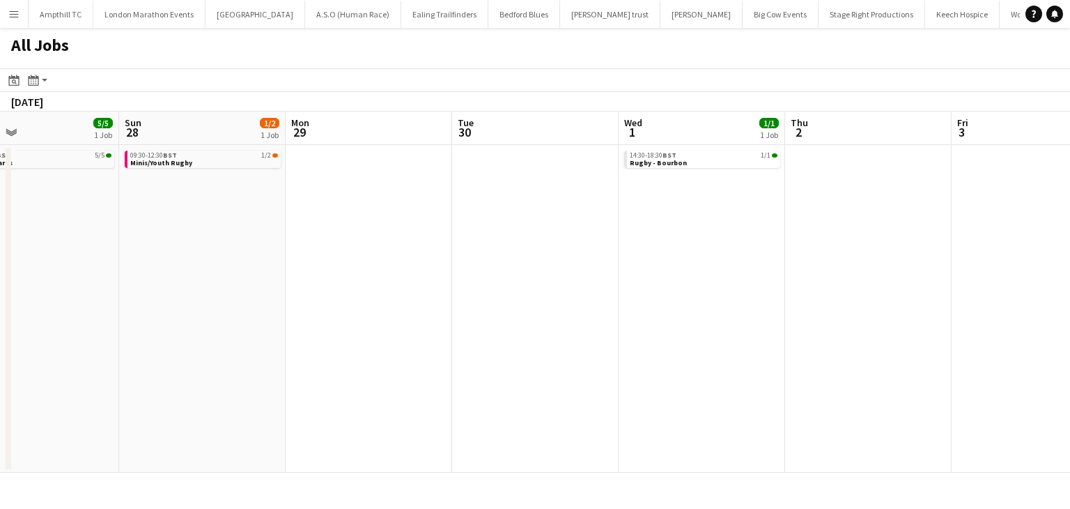
drag, startPoint x: 797, startPoint y: 311, endPoint x: 461, endPoint y: 299, distance: 336.1
click at [418, 313] on app-calendar-viewport "Thu 25 Fri 26 Sat 27 5/5 1 Job Sun 28 1/2 1 Job Mon 29 Tue 30 Wed 1 1/1 1 Job T…" at bounding box center [535, 291] width 1070 height 361
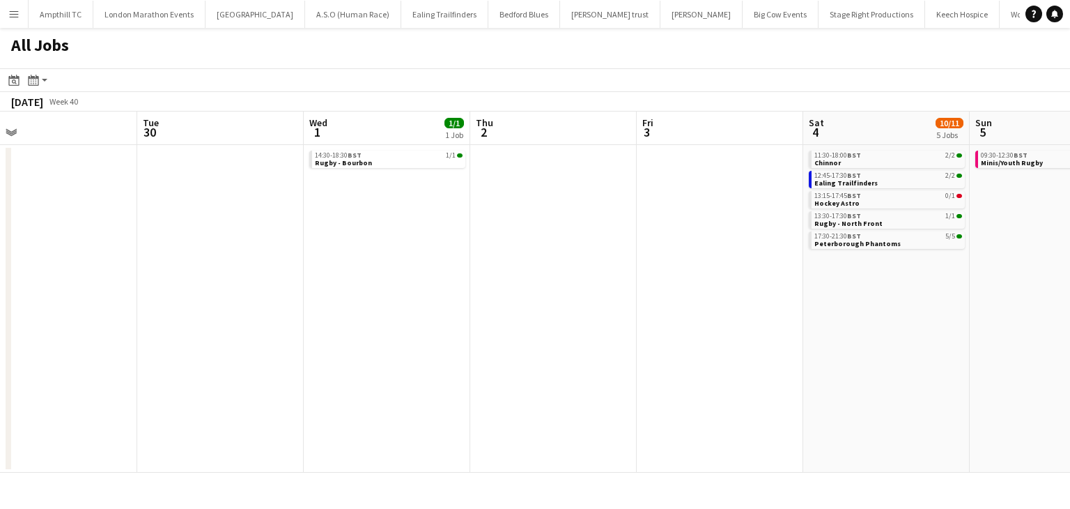
click at [485, 293] on app-all-jobs "All Jobs Date picker SEP 2025 SEP 2025 Monday M Tuesday T Wednesday W Thursday …" at bounding box center [535, 250] width 1070 height 445
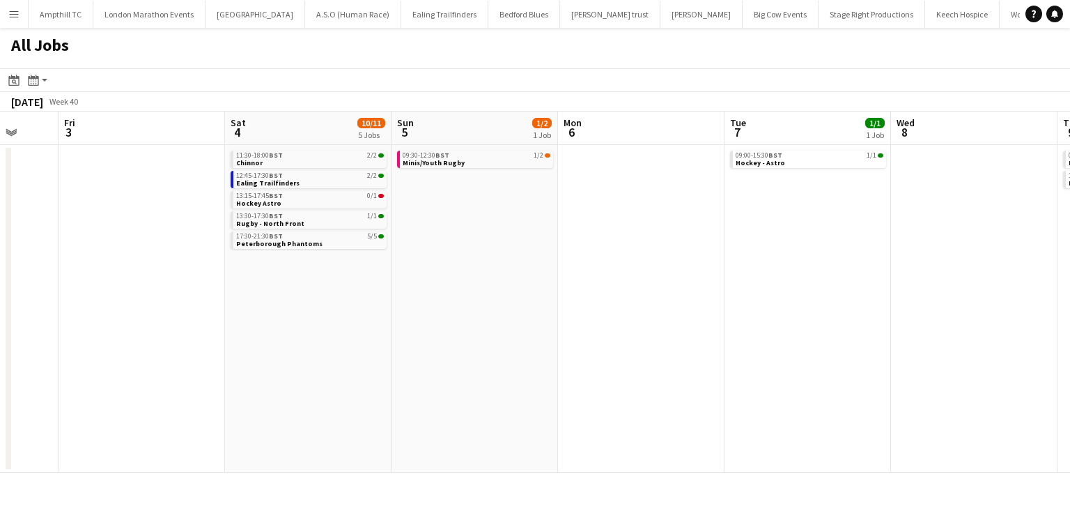
drag, startPoint x: 601, startPoint y: 292, endPoint x: 571, endPoint y: 287, distance: 29.7
click at [528, 292] on app-calendar-viewport "Mon 29 Tue 30 Wed 1 1/1 1 Job Thu 2 Fri 3 Sat 4 10/11 5 Jobs Sun 5 1/2 1 Job Mo…" at bounding box center [535, 291] width 1070 height 361
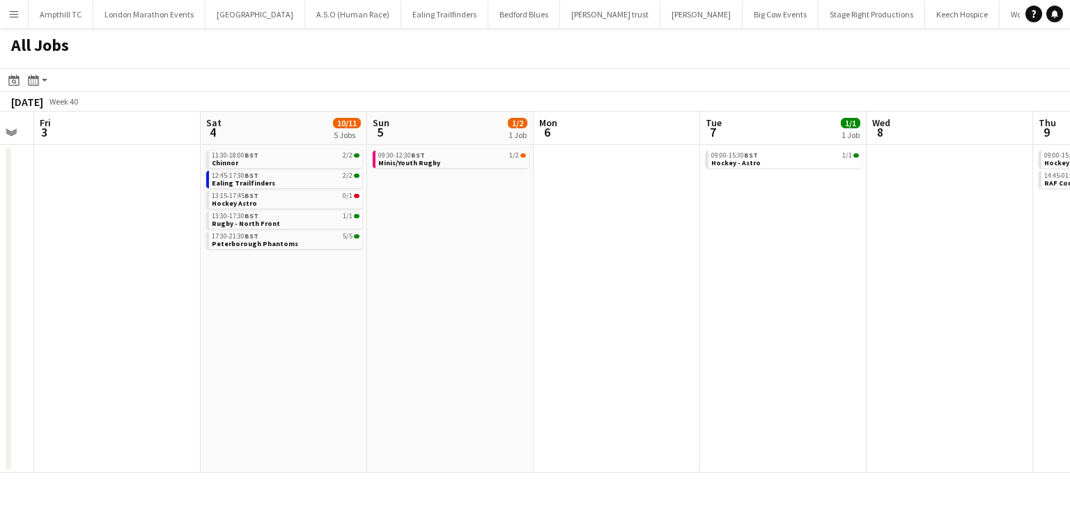
click at [229, 285] on app-all-jobs "All Jobs Date picker SEP 2025 SEP 2025 Monday M Tuesday T Wednesday W Thursday …" at bounding box center [535, 250] width 1070 height 445
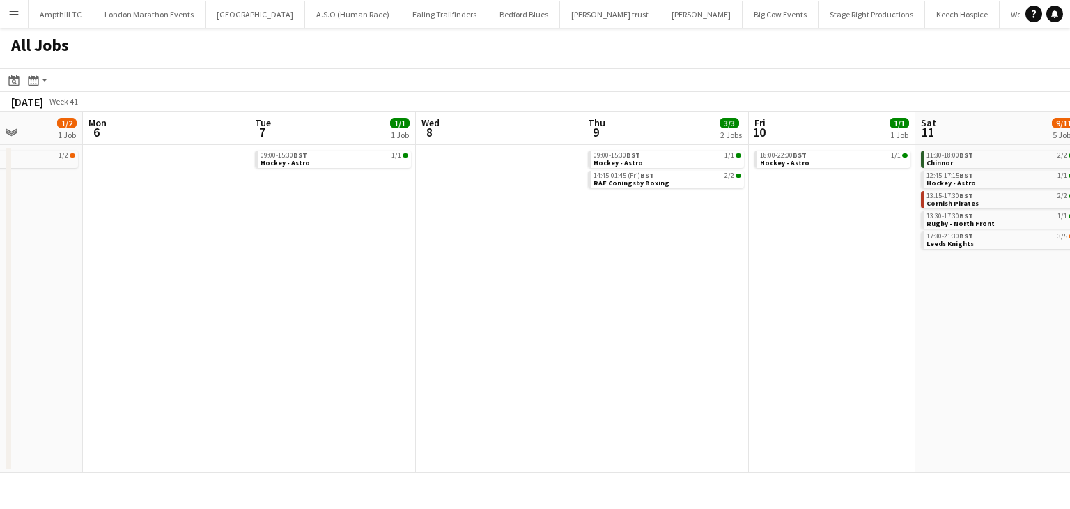
drag, startPoint x: 481, startPoint y: 282, endPoint x: 305, endPoint y: 276, distance: 176.4
click at [235, 282] on app-calendar-viewport "Fri 3 Sat 4 10/11 5 Jobs Sun 5 1/2 1 Job Mon 6 Tue 7 1/1 1 Job Wed 8 Thu 9 3/3 …" at bounding box center [535, 291] width 1070 height 361
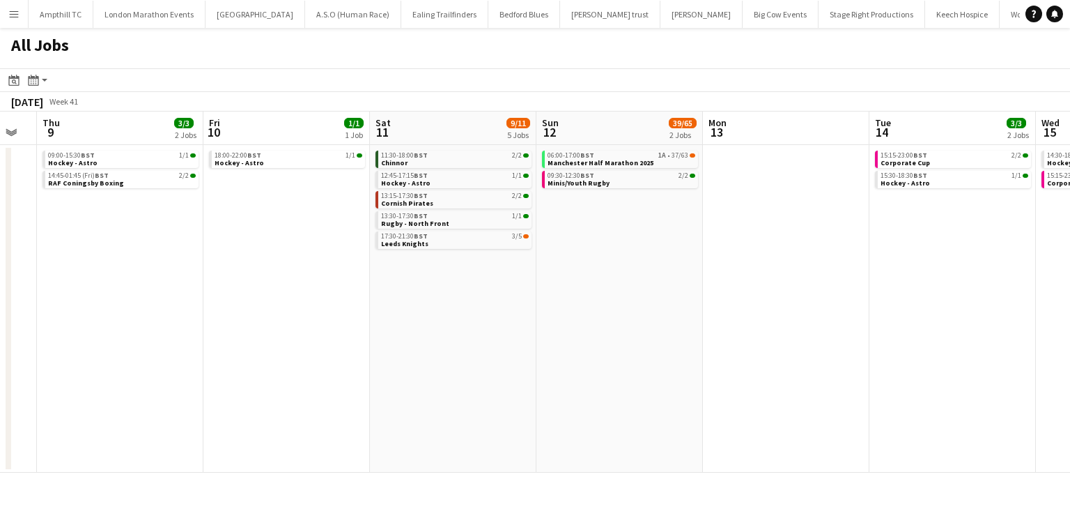
drag, startPoint x: 282, startPoint y: 277, endPoint x: 293, endPoint y: 260, distance: 20.1
click at [199, 274] on app-calendar-viewport "Mon 6 Tue 7 1/1 1 Job Wed 8 Thu 9 3/3 2 Jobs Fri 10 1/1 1 Job Sat 11 9/11 5 Job…" at bounding box center [535, 291] width 1070 height 361
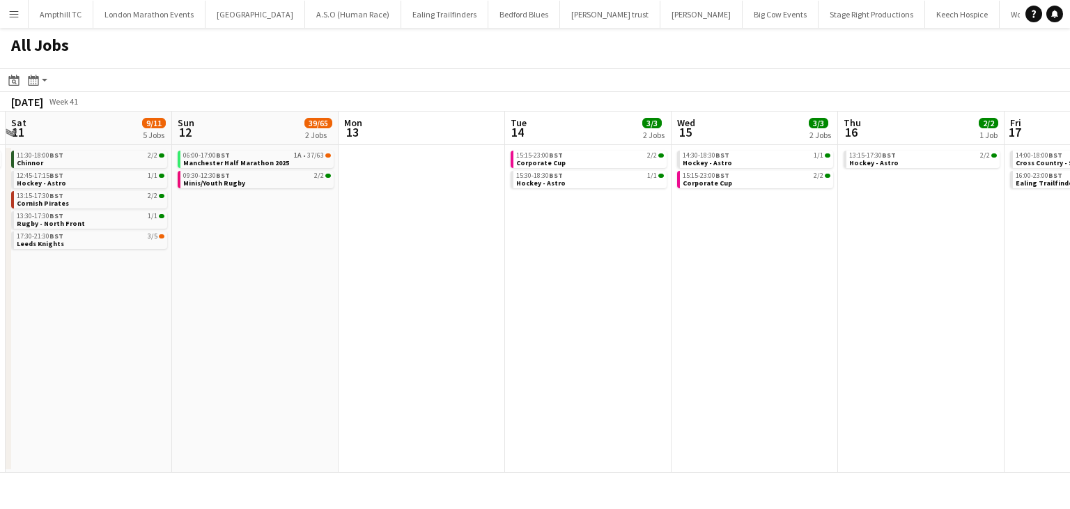
drag, startPoint x: 461, startPoint y: 279, endPoint x: 407, endPoint y: 249, distance: 61.1
click at [242, 275] on app-calendar-viewport "Wed 8 Thu 9 3/3 2 Jobs Fri 10 1/1 1 Job Sat 11 9/11 5 Jobs Sun 12 39/65 2 Jobs …" at bounding box center [535, 291] width 1070 height 361
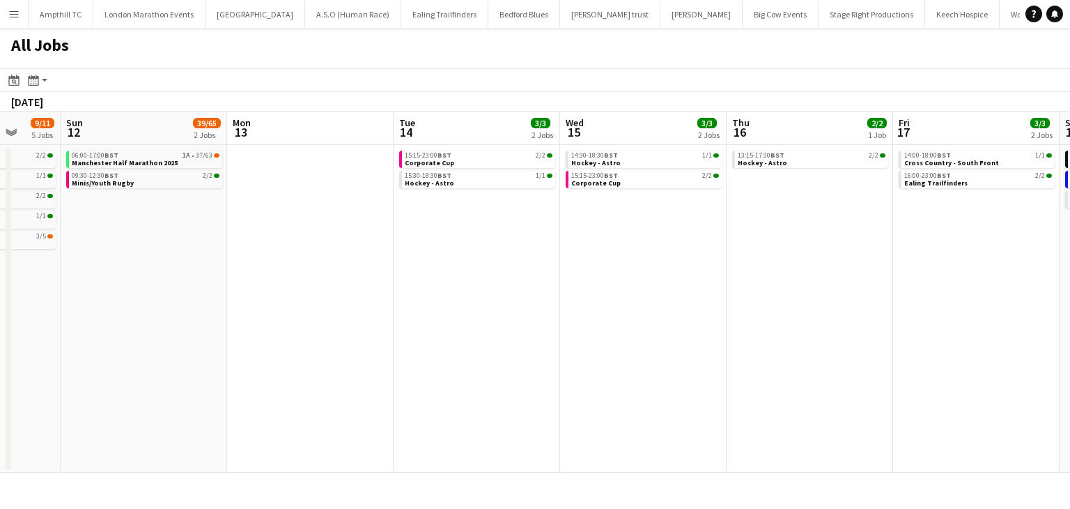
drag, startPoint x: 353, startPoint y: 293, endPoint x: 320, endPoint y: 288, distance: 33.2
click at [339, 292] on app-calendar-viewport "Wed 8 Thu 9 3/3 2 Jobs Fri 10 1/1 1 Job Sat 11 9/11 5 Jobs Sun 12 39/65 2 Jobs …" at bounding box center [535, 291] width 1070 height 361
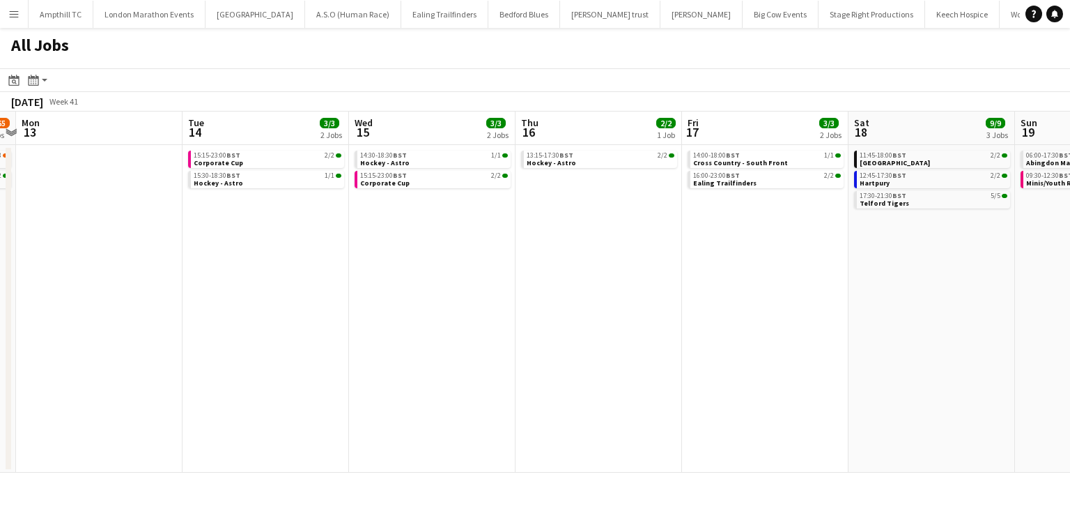
click at [474, 331] on app-all-jobs "All Jobs Date picker SEP 2025 SEP 2025 Monday M Tuesday T Wednesday W Thursday …" at bounding box center [535, 250] width 1070 height 445
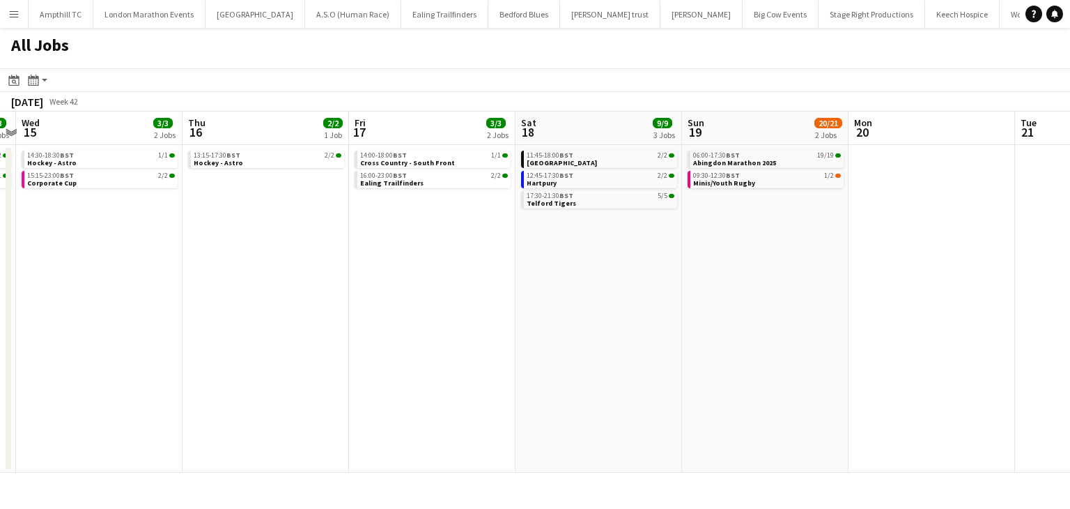
click at [489, 315] on app-calendar-viewport "Sun 12 39/65 2 Jobs Mon 13 Tue 14 3/3 2 Jobs Wed 15 3/3 2 Jobs Thu 16 2/2 1 Job…" at bounding box center [535, 291] width 1070 height 361
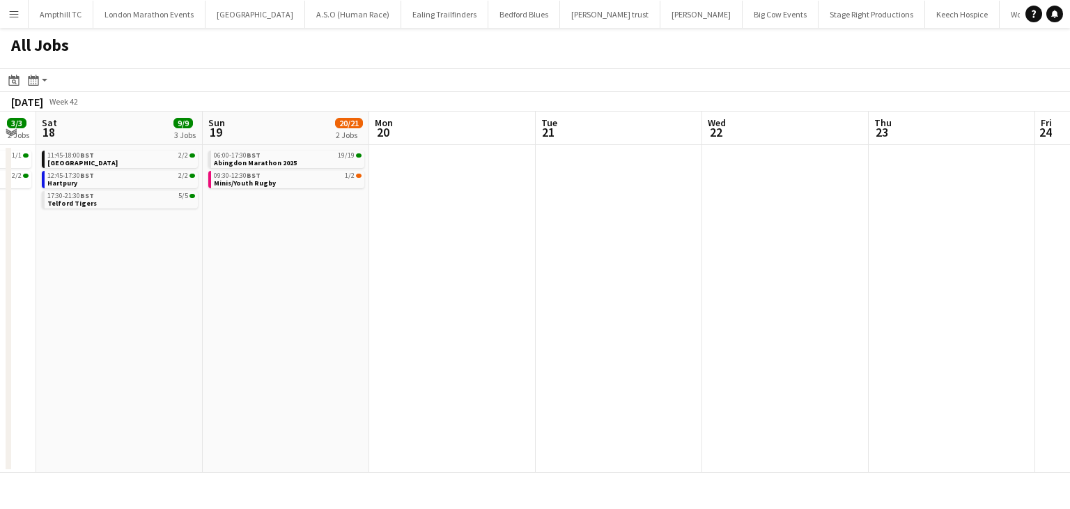
click at [557, 295] on app-calendar-viewport "Tue 14 3/3 2 Jobs Wed 15 3/3 2 Jobs Thu 16 2/2 1 Job Fri 17 3/3 2 Jobs Sat 18 9…" at bounding box center [535, 291] width 1070 height 361
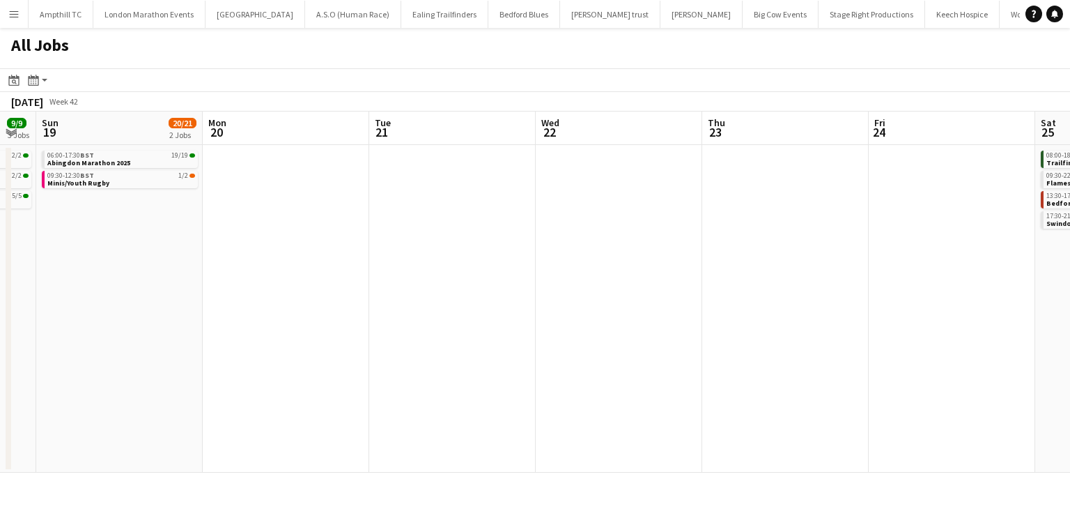
scroll to position [0, 494]
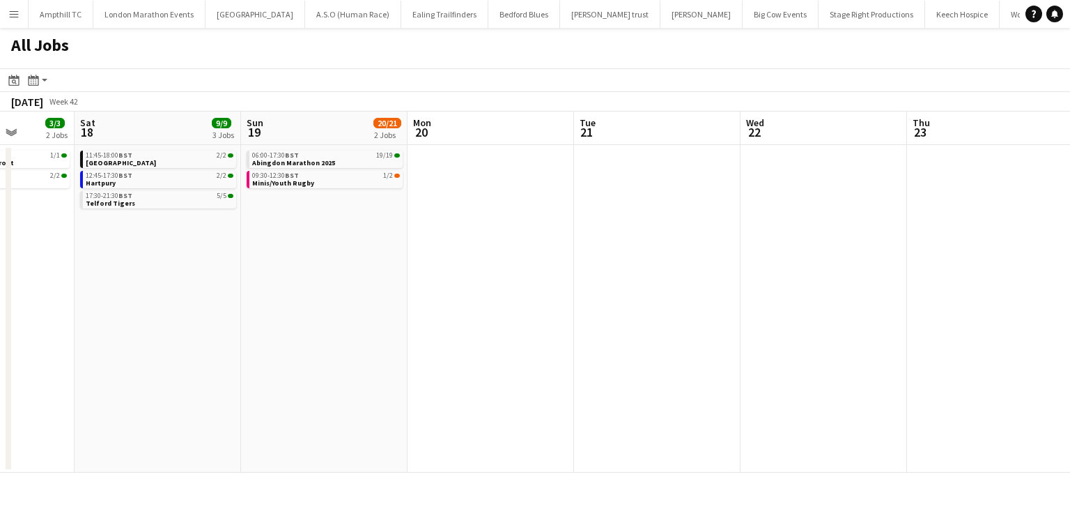
click at [0, 140] on app-all-jobs "All Jobs Date picker SEP 2025 SEP 2025 Monday M Tuesday T Wednesday W Thursday …" at bounding box center [535, 250] width 1070 height 445
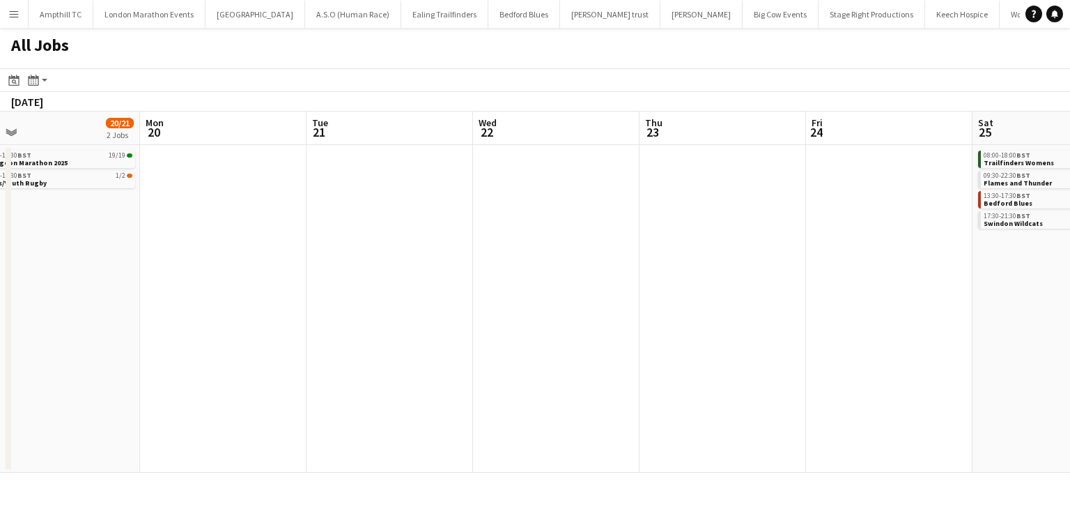
drag, startPoint x: 378, startPoint y: 240, endPoint x: 258, endPoint y: 240, distance: 119.9
click at [183, 247] on app-calendar-viewport "Fri 17 3/3 2 Jobs Sat 18 9/9 3 Jobs Sun 19 20/21 2 Jobs Mon 20 Tue 21 Wed 22 Th…" at bounding box center [535, 291] width 1070 height 361
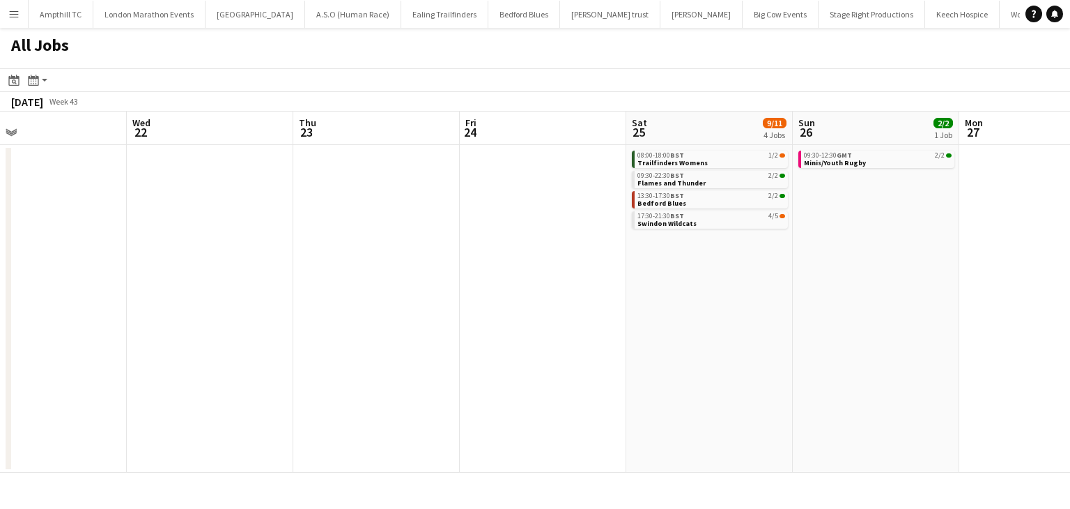
drag, startPoint x: 454, startPoint y: 281, endPoint x: 261, endPoint y: 245, distance: 195.6
click at [261, 245] on app-calendar-viewport "Sun 19 20/21 2 Jobs Mon 20 Tue 21 Wed 22 Thu 23 Fri 24 Sat 25 9/11 4 Jobs Sun 2…" at bounding box center [535, 291] width 1070 height 361
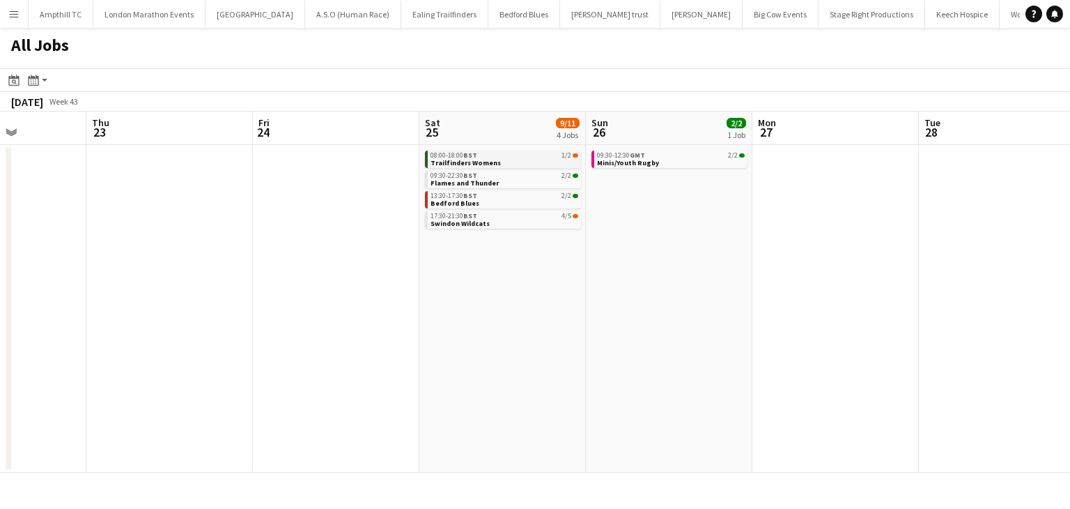
click at [528, 162] on link "08:00-18:00 BST 1/2 Trailfinders Womens" at bounding box center [505, 159] width 148 height 16
click at [1053, 13] on icon at bounding box center [1055, 13] width 7 height 7
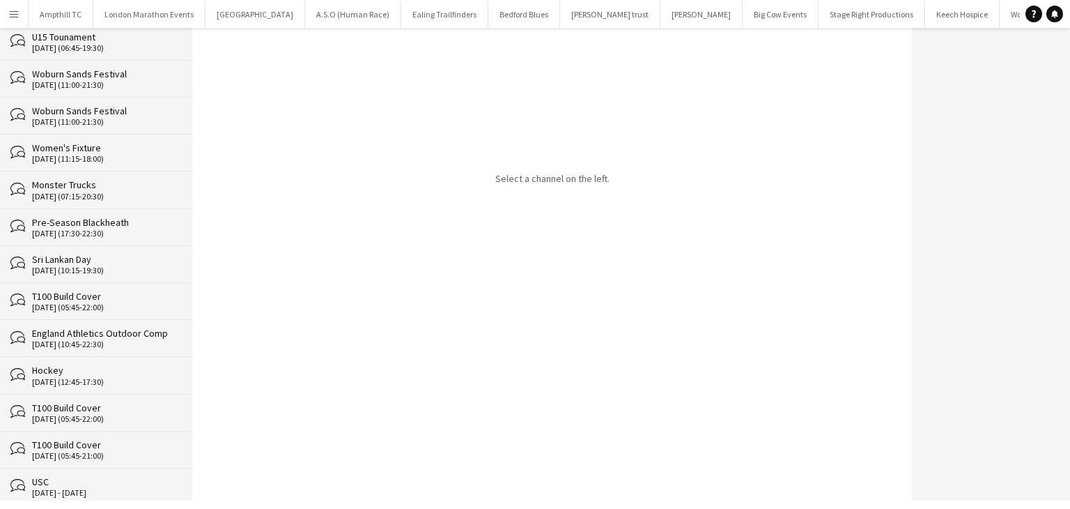
scroll to position [1603, 0]
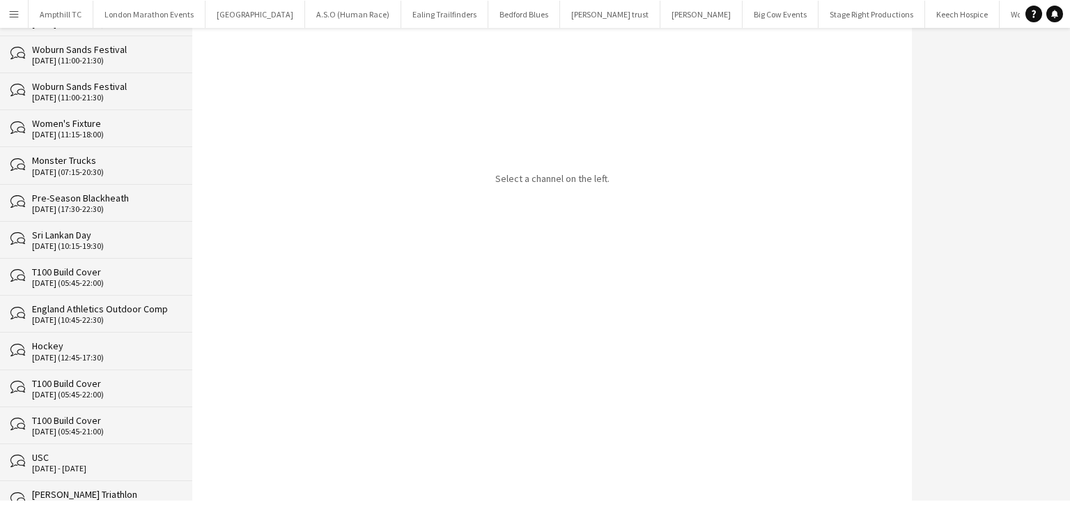
click at [83, 231] on div "Sri Lankan Day" at bounding box center [105, 235] width 146 height 13
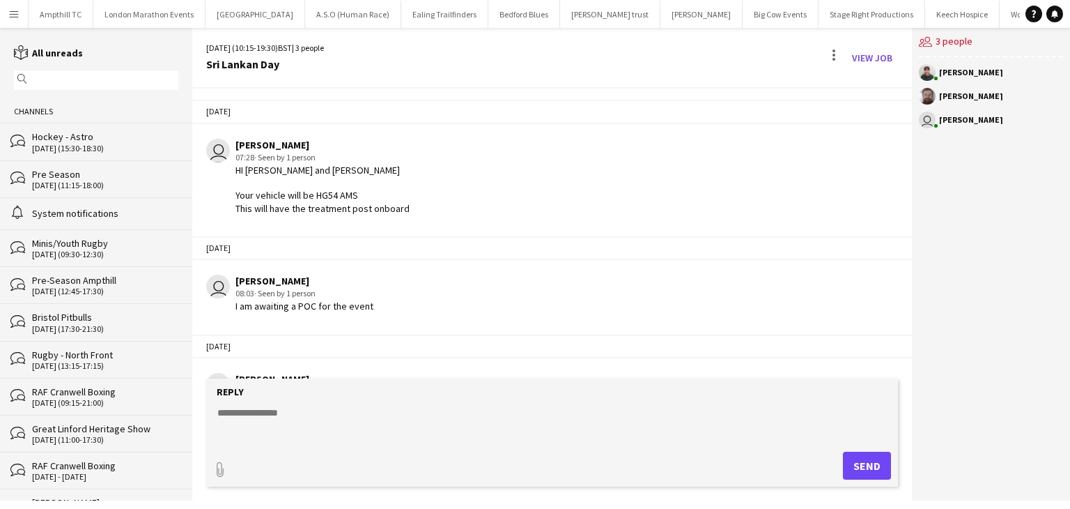
drag, startPoint x: 7, startPoint y: 15, endPoint x: 50, endPoint y: 23, distance: 43.9
click at [8, 15] on button "Menu" at bounding box center [14, 14] width 28 height 28
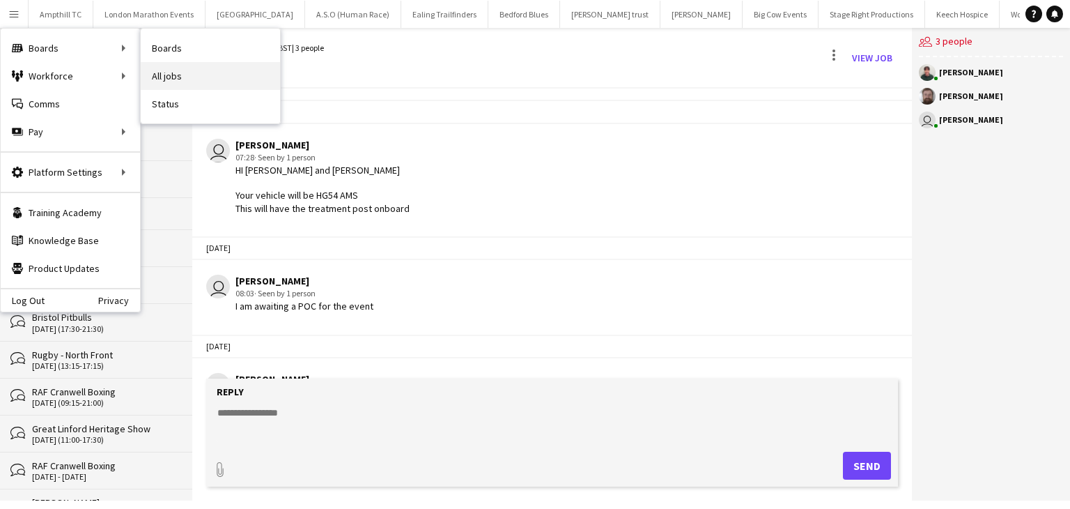
click at [172, 68] on link "All jobs" at bounding box center [210, 76] width 139 height 28
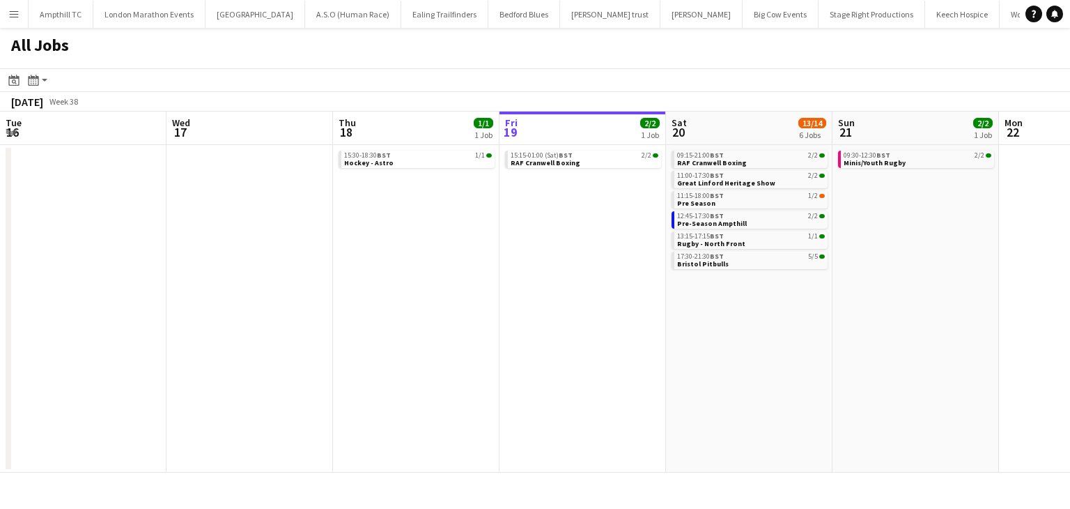
scroll to position [0, 333]
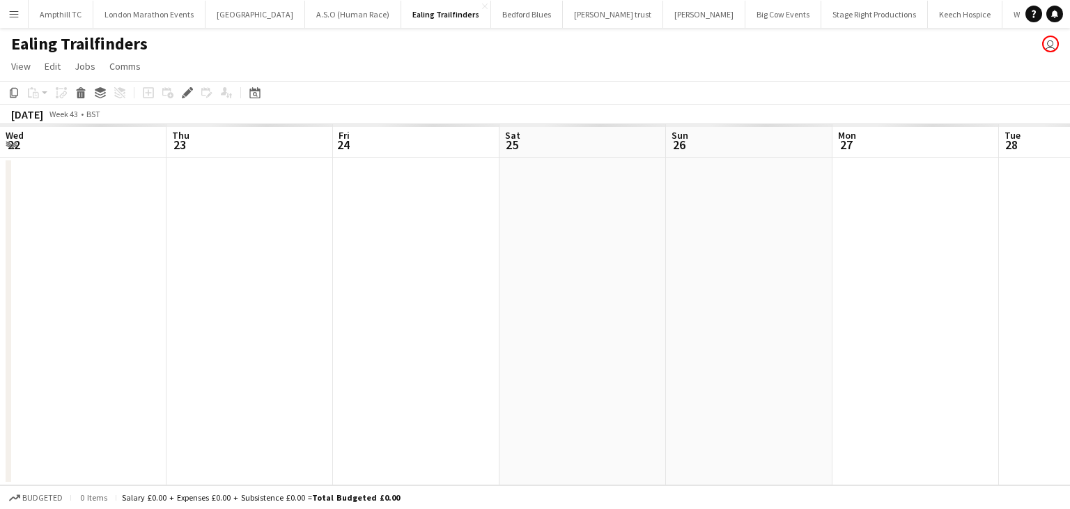
scroll to position [0, 479]
